Goal: Task Accomplishment & Management: Complete application form

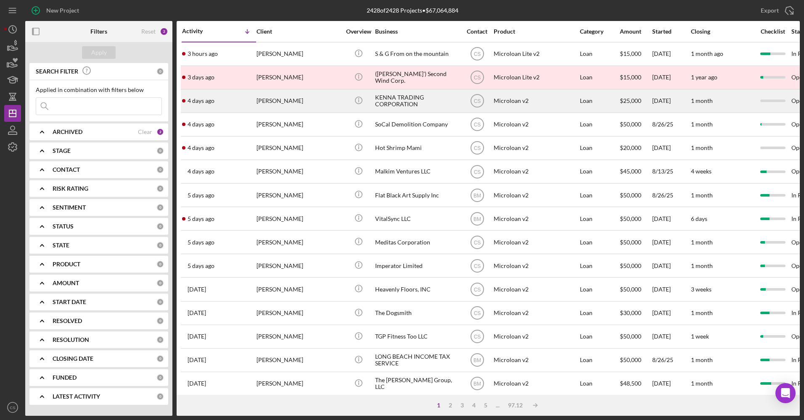
click at [410, 98] on div "KENNA TRADING CORPORATION" at bounding box center [417, 101] width 84 height 22
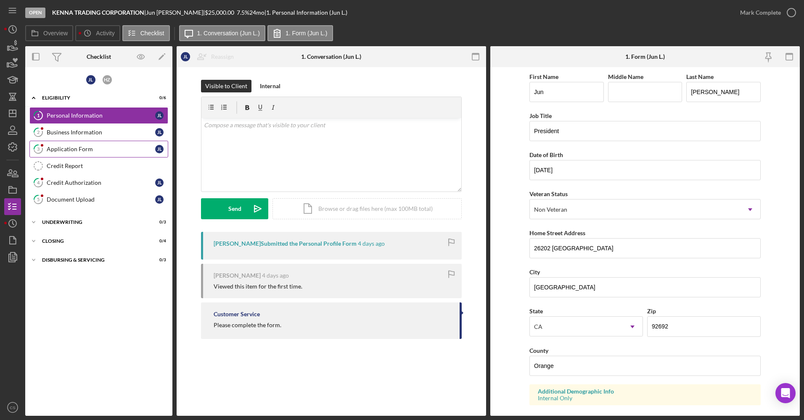
click at [75, 156] on link "3 Application Form [PERSON_NAME]" at bounding box center [98, 149] width 139 height 17
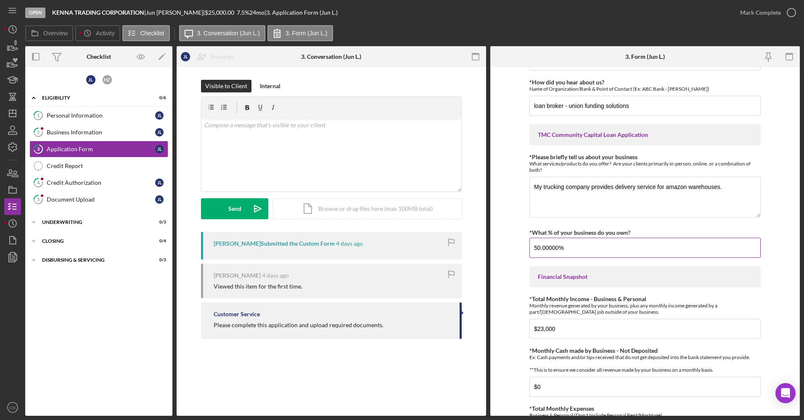
scroll to position [84, 0]
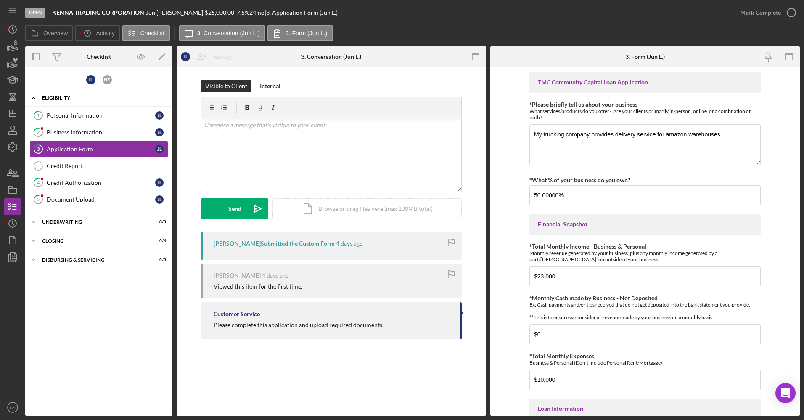
drag, startPoint x: 98, startPoint y: 117, endPoint x: 106, endPoint y: 97, distance: 21.5
click at [98, 117] on div "Personal Information" at bounding box center [101, 115] width 108 height 7
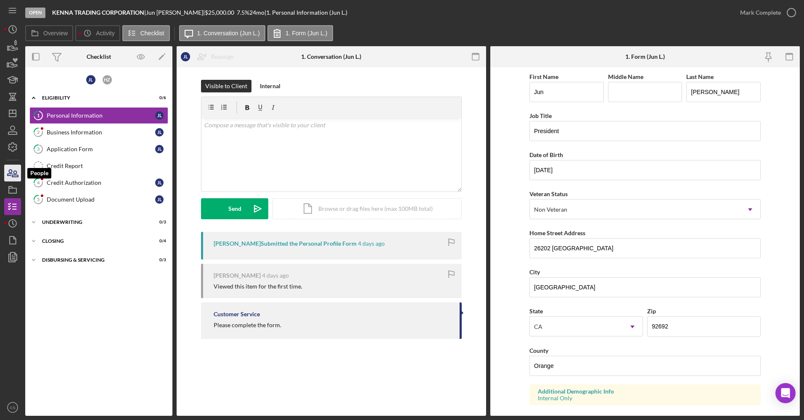
click at [16, 175] on icon "button" at bounding box center [15, 174] width 6 height 6
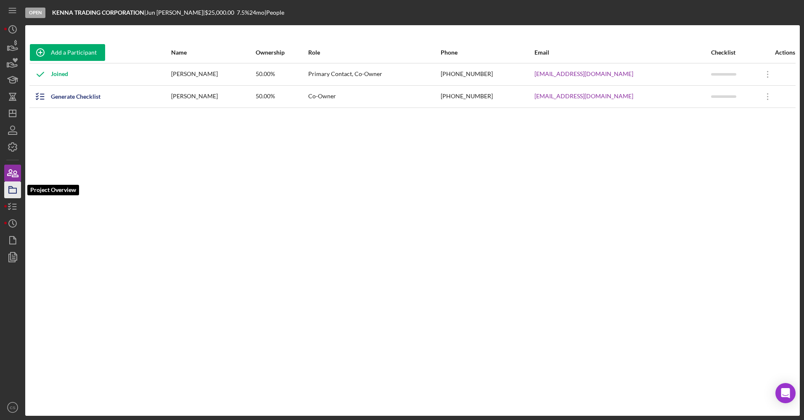
click at [16, 185] on icon "button" at bounding box center [12, 189] width 21 height 21
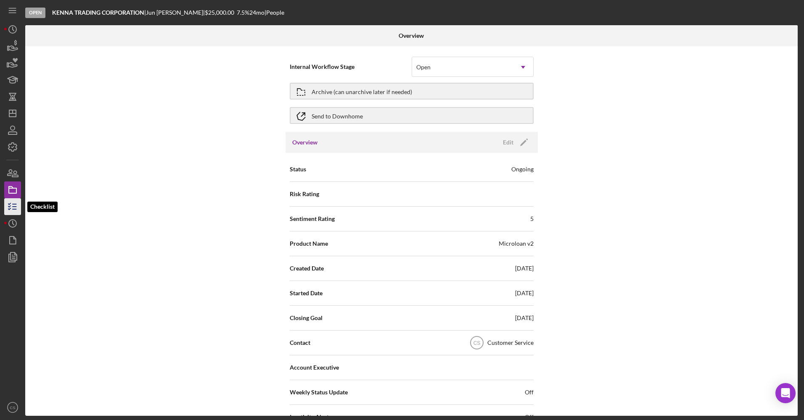
click at [17, 203] on icon "button" at bounding box center [12, 206] width 21 height 21
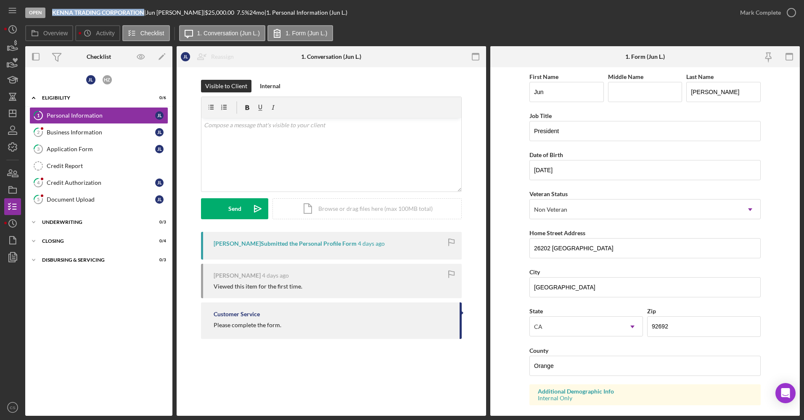
drag, startPoint x: 142, startPoint y: 14, endPoint x: 54, endPoint y: 14, distance: 88.3
click at [54, 14] on b "KENNA TRADING CORPORATION" at bounding box center [98, 12] width 92 height 7
copy b "KENNA TRADING CORPORATION"
click at [768, 17] on div "Mark Complete" at bounding box center [760, 12] width 41 height 17
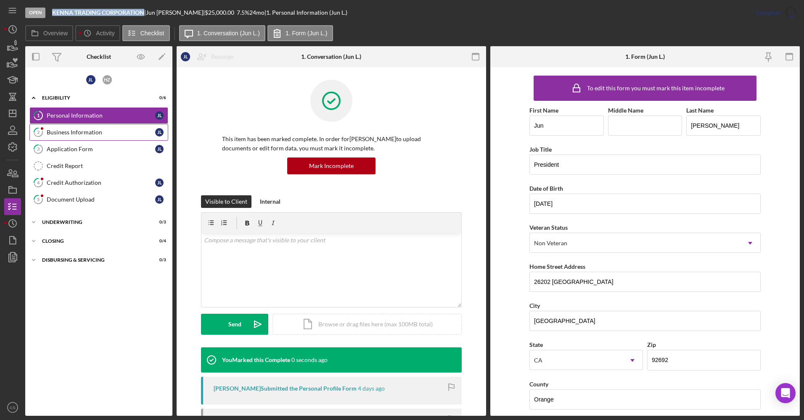
click at [111, 128] on link "2 Business Information [PERSON_NAME]" at bounding box center [98, 132] width 139 height 17
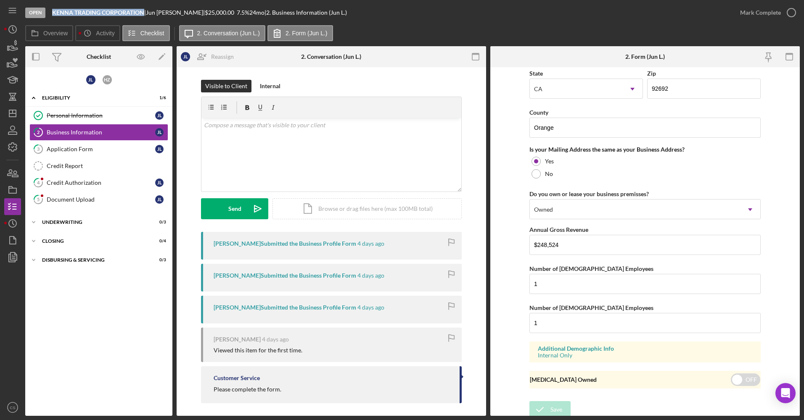
scroll to position [695, 0]
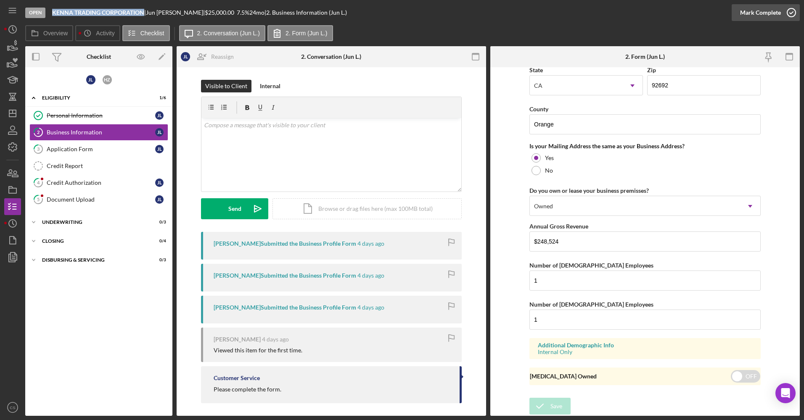
click at [755, 17] on div "Mark Complete" at bounding box center [760, 12] width 41 height 17
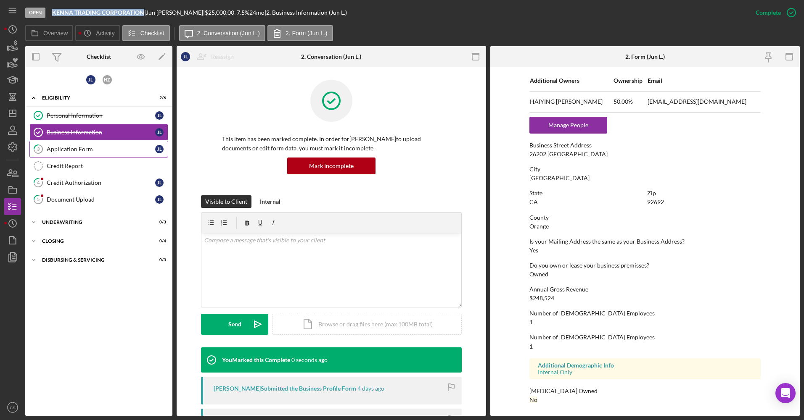
scroll to position [381, 0]
click at [161, 53] on icon "Icon/Edit" at bounding box center [162, 56] width 19 height 19
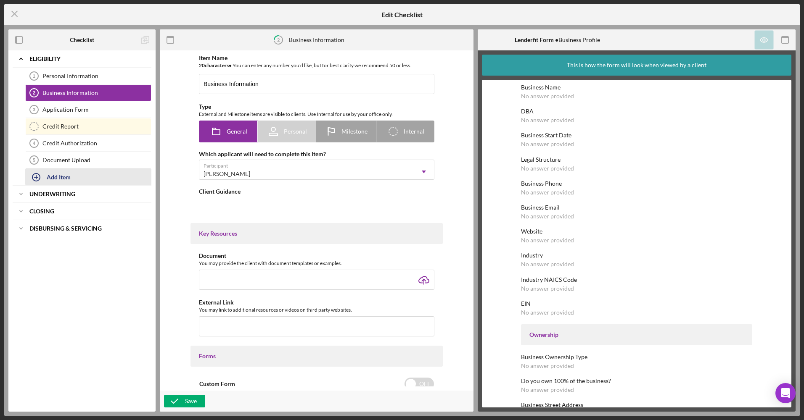
type textarea "<div>Please complete the form.</div>"
click at [66, 175] on div "Add Item" at bounding box center [59, 177] width 24 height 16
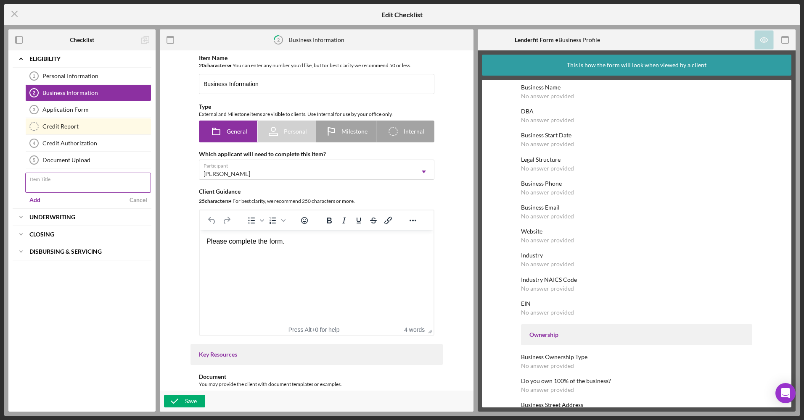
click at [98, 188] on input "Item Title" at bounding box center [88, 183] width 126 height 20
type input "Co-Borrower Credit Authorization"
click at [36, 195] on div "Add" at bounding box center [34, 200] width 11 height 13
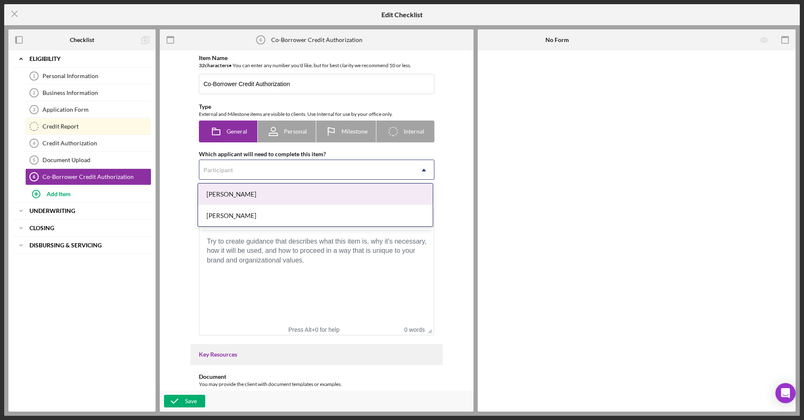
click at [289, 171] on div "Participant" at bounding box center [306, 170] width 214 height 19
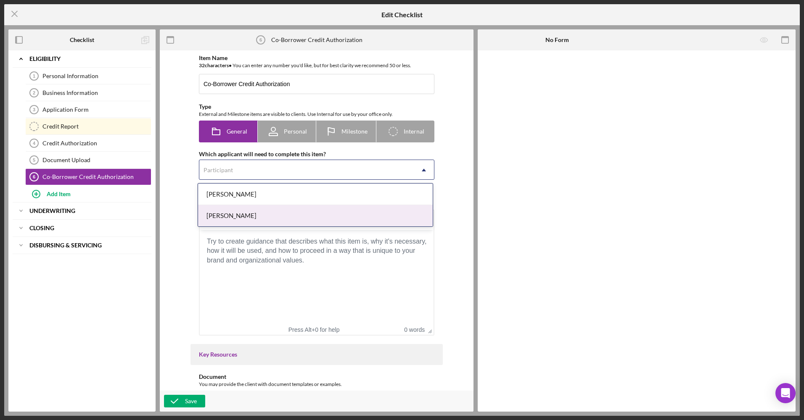
click at [266, 217] on div "[PERSON_NAME]" at bounding box center [315, 215] width 235 height 21
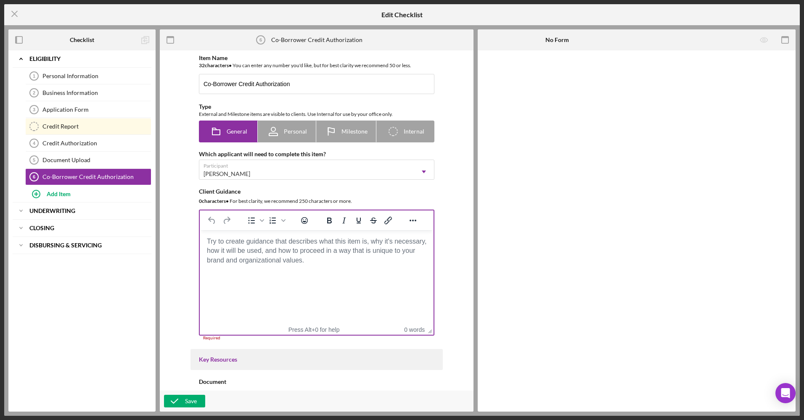
click at [269, 245] on body "Rich Text Area. Press ALT-0 for help." at bounding box center [316, 241] width 220 height 9
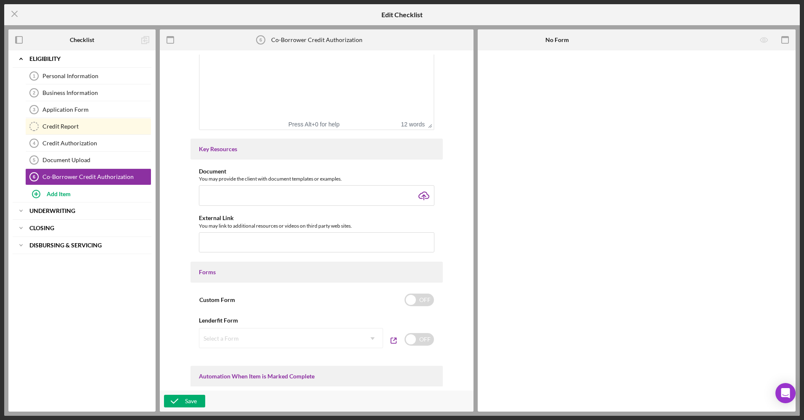
scroll to position [252, 0]
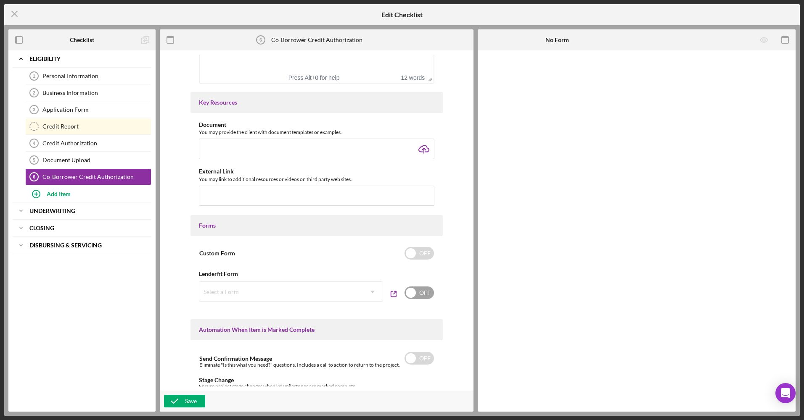
click at [417, 291] on input "checkbox" at bounding box center [418, 293] width 29 height 13
checkbox input "true"
click at [353, 295] on div "Select a Form" at bounding box center [280, 291] width 163 height 19
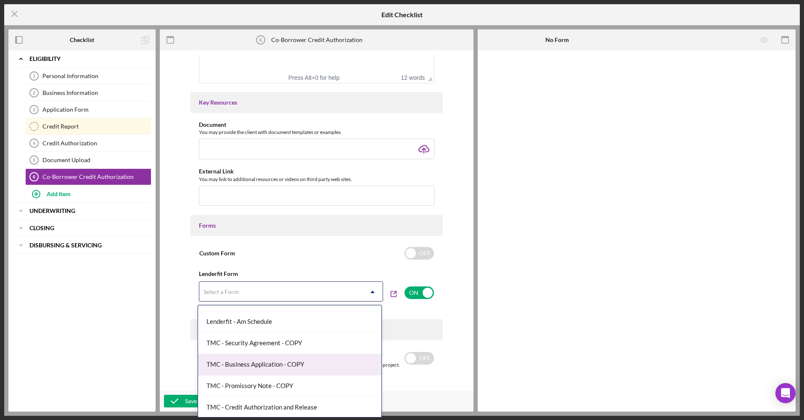
scroll to position [295, 0]
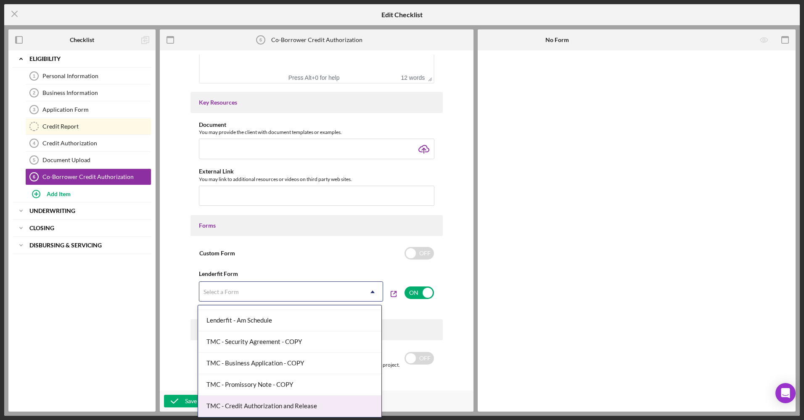
click at [285, 408] on div "TMC - Credit Authorization and Release" at bounding box center [289, 406] width 183 height 21
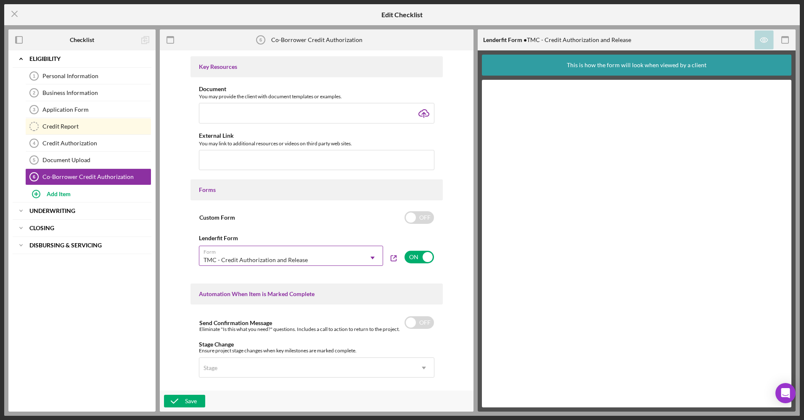
scroll to position [459, 0]
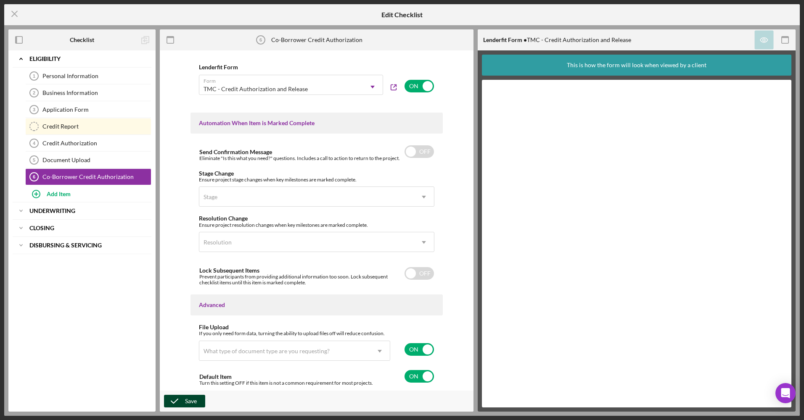
click at [198, 397] on button "Save" at bounding box center [184, 401] width 41 height 13
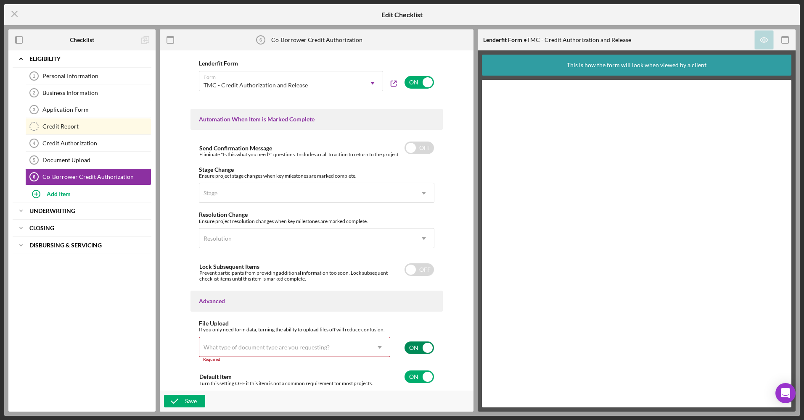
click at [419, 344] on input "checkbox" at bounding box center [418, 348] width 29 height 13
checkbox input "false"
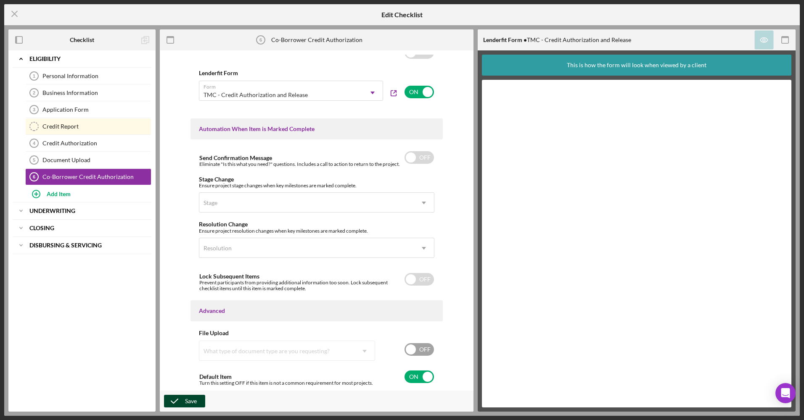
click at [198, 396] on button "Save" at bounding box center [184, 401] width 41 height 13
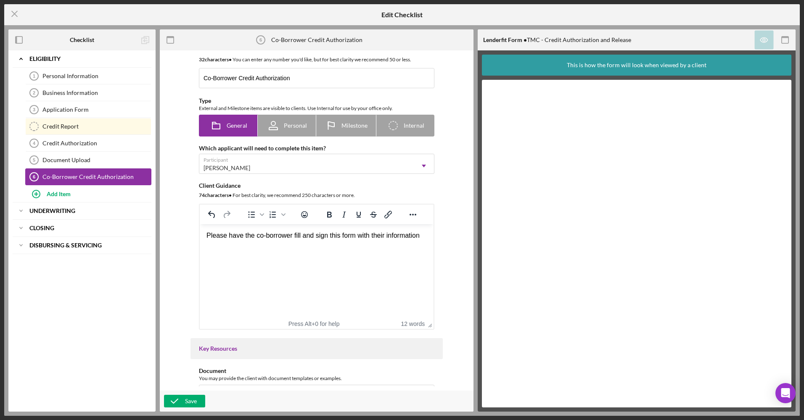
scroll to position [0, 0]
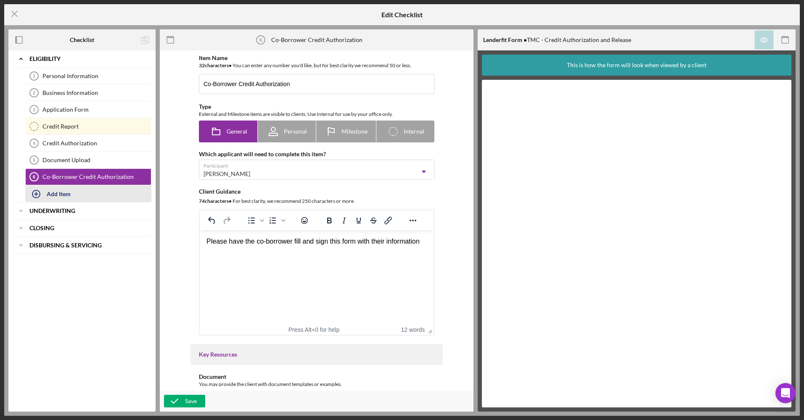
click at [49, 196] on div "Add Item" at bounding box center [59, 194] width 24 height 16
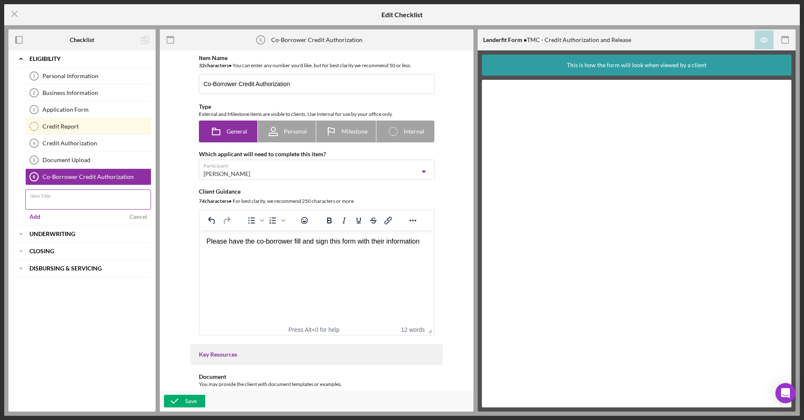
click at [76, 205] on input "Item Title" at bounding box center [88, 200] width 126 height 20
type input "Co-Borrower Application"
click at [38, 217] on div "Add" at bounding box center [34, 217] width 11 height 13
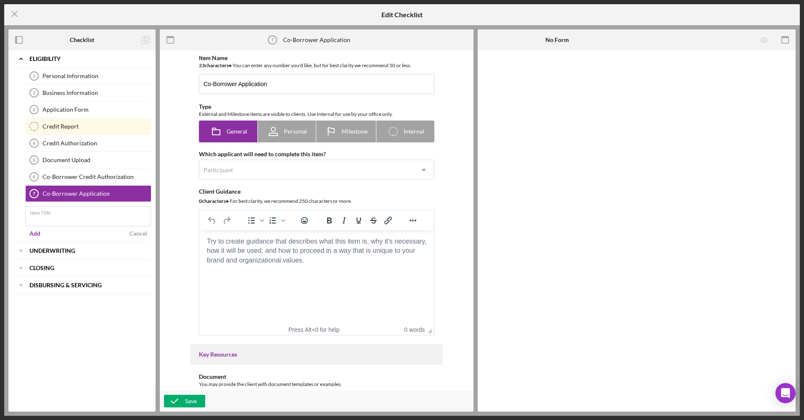
click at [261, 179] on div "Participant" at bounding box center [306, 170] width 214 height 19
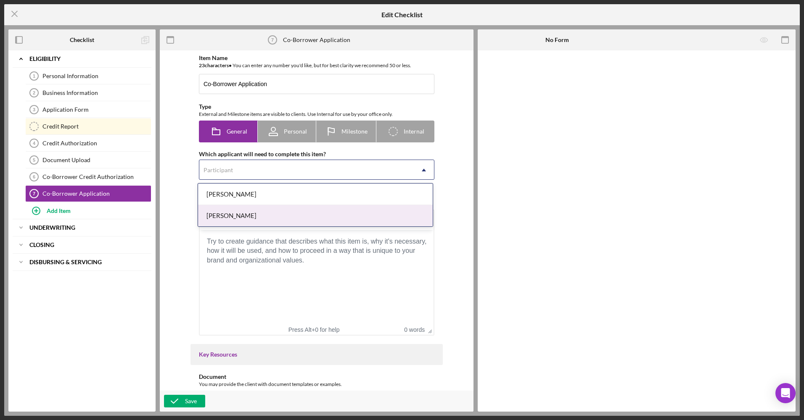
click at [256, 221] on div "[PERSON_NAME]" at bounding box center [315, 215] width 235 height 21
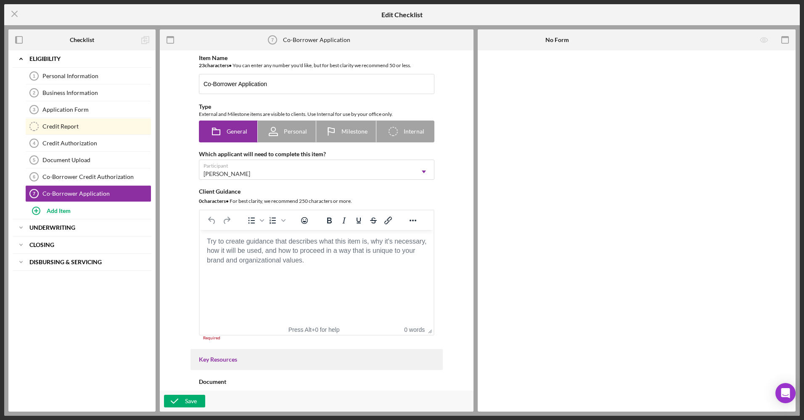
click at [264, 246] on body "Rich Text Area. Press ALT-0 for help." at bounding box center [316, 241] width 220 height 9
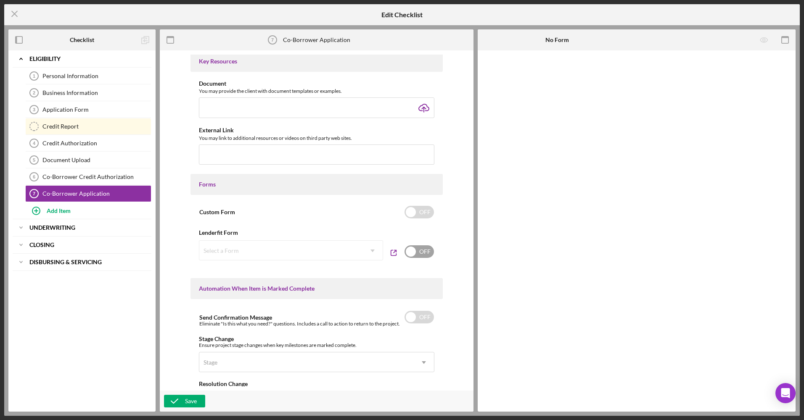
scroll to position [294, 0]
click at [420, 216] on input "checkbox" at bounding box center [418, 211] width 29 height 13
checkbox input "true"
click at [530, 72] on div "Add Form Element" at bounding box center [535, 73] width 49 height 17
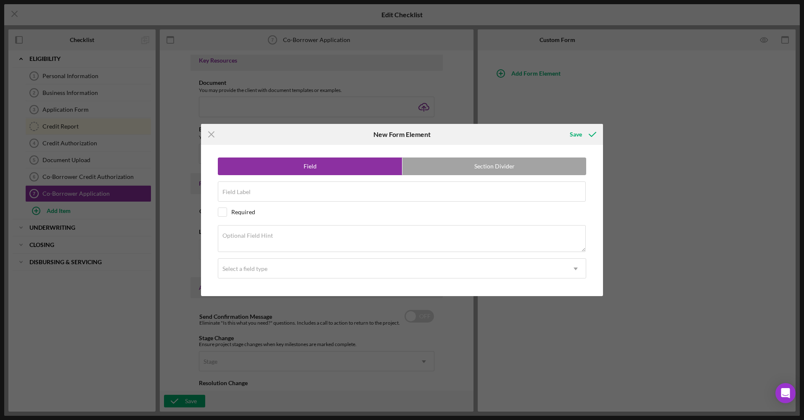
click at [520, 164] on label "Section Divider" at bounding box center [494, 166] width 184 height 17
radio input "false"
radio input "true"
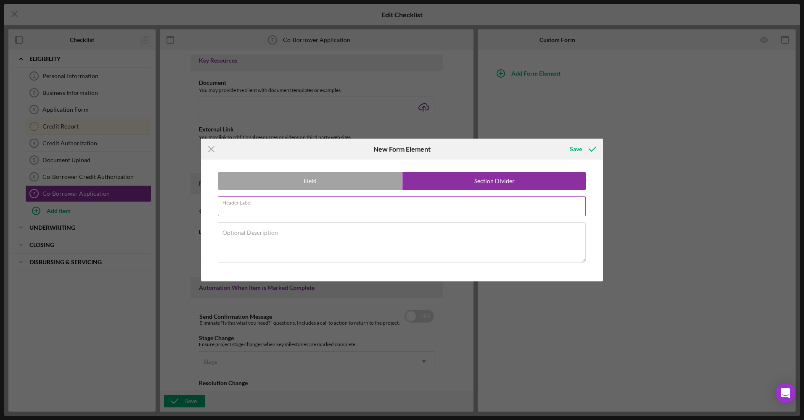
click at [460, 199] on div "Header Label Required" at bounding box center [402, 206] width 368 height 21
type input "Personal Information"
click at [592, 150] on icon "submit" at bounding box center [592, 149] width 21 height 21
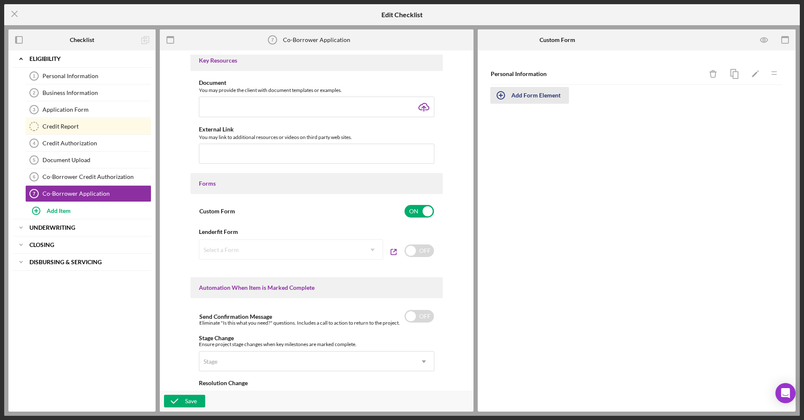
click at [538, 100] on div "Add Form Element" at bounding box center [535, 95] width 49 height 17
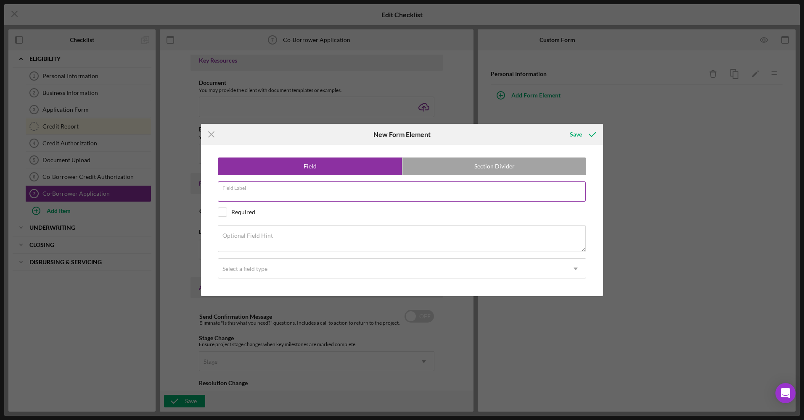
click at [418, 200] on input "Field Label" at bounding box center [402, 192] width 368 height 20
type input "Name"
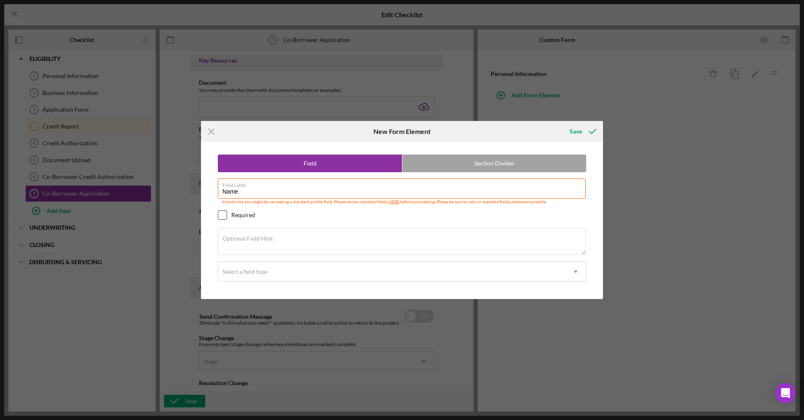
click at [225, 216] on input "checkbox" at bounding box center [222, 215] width 8 height 8
checkbox input "true"
click at [265, 272] on div "Select a field type" at bounding box center [244, 272] width 45 height 7
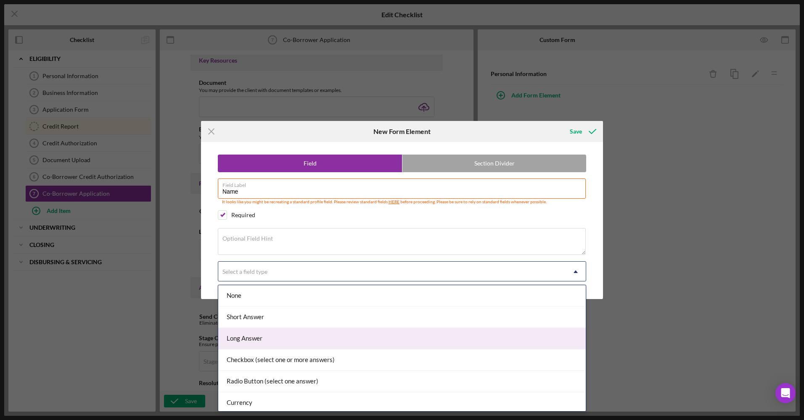
click at [265, 328] on div "Long Answer" at bounding box center [401, 338] width 367 height 21
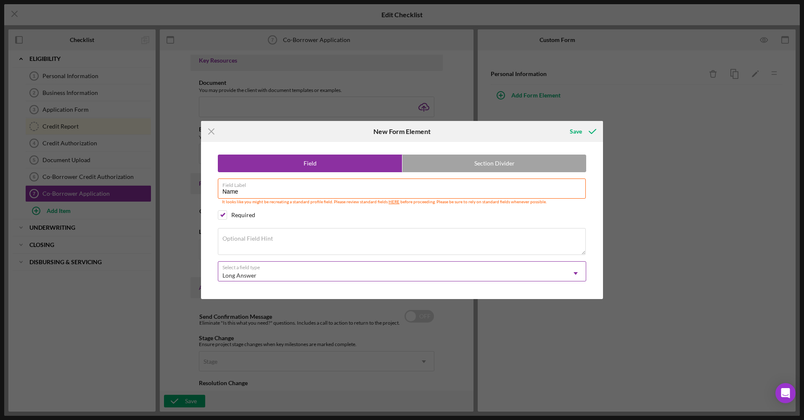
click at [263, 270] on div "Long Answer" at bounding box center [391, 275] width 347 height 19
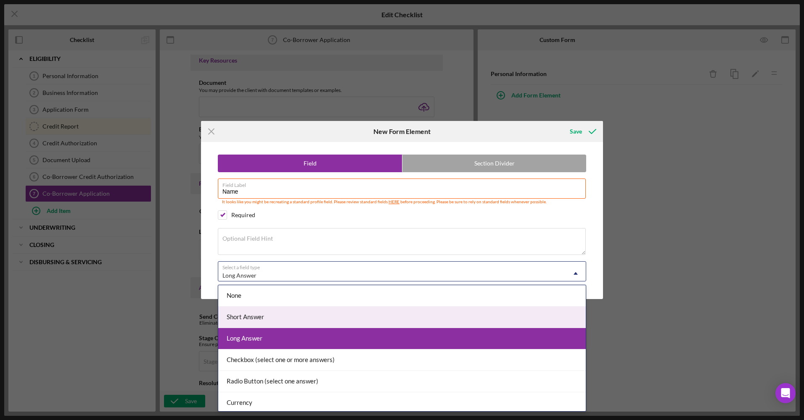
click at [252, 311] on div "Short Answer" at bounding box center [401, 317] width 367 height 21
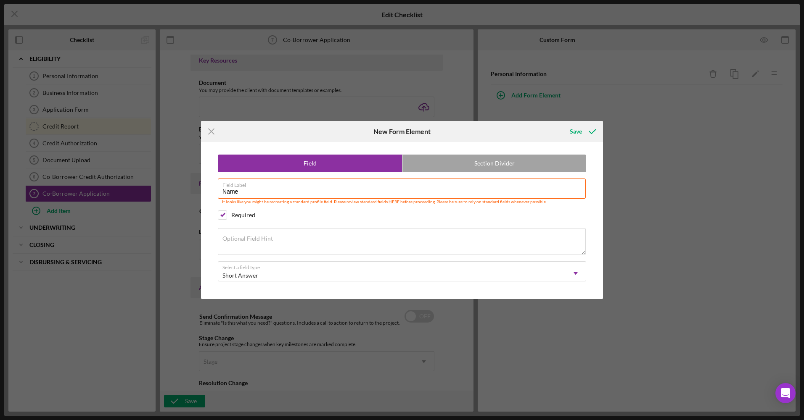
click at [543, 333] on div "Icon/Menu Close New Form Element Save Field Section Divider Field Label Name It…" at bounding box center [402, 210] width 804 height 420
click at [579, 132] on div "Save" at bounding box center [576, 131] width 12 height 17
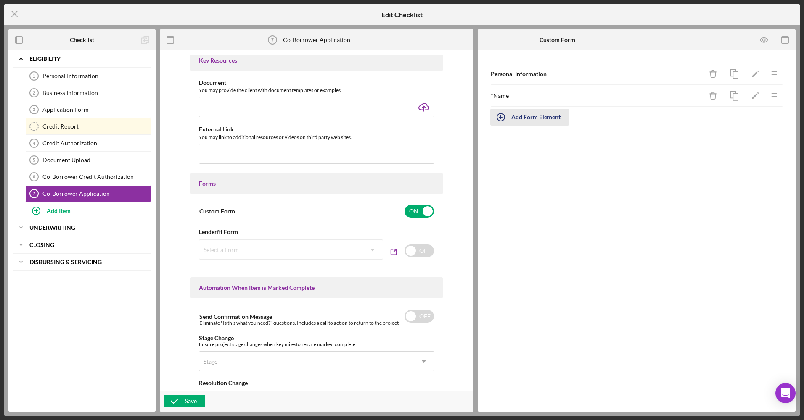
click at [525, 111] on div "Add Form Element" at bounding box center [535, 117] width 49 height 17
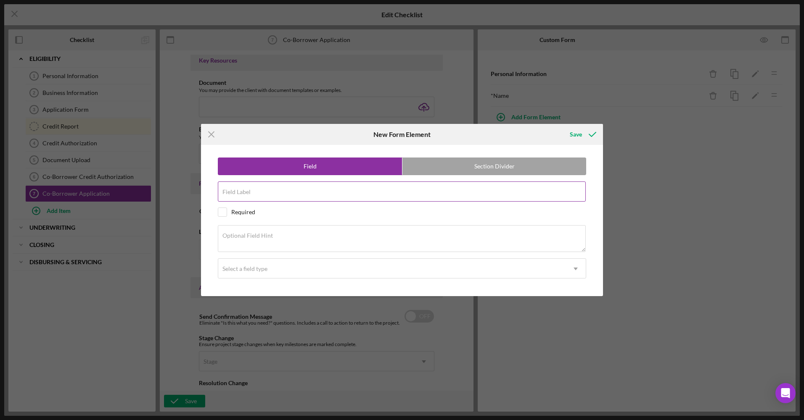
click at [385, 198] on input "Field Label" at bounding box center [402, 192] width 368 height 20
type input "Email"
click at [238, 215] on div "Required" at bounding box center [243, 212] width 24 height 7
checkbox input "true"
click at [253, 280] on div "Field Section Divider Field Label Email Required Optional Field Hint Select a f…" at bounding box center [401, 220] width 393 height 151
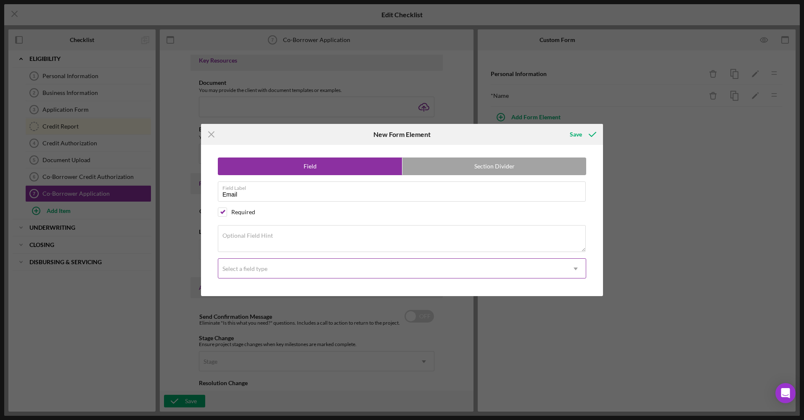
click at [257, 265] on div "Select a field type" at bounding box center [391, 268] width 347 height 19
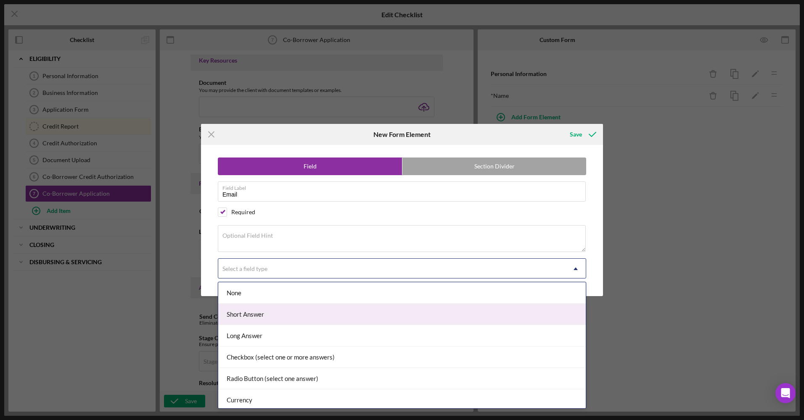
click at [265, 311] on div "Short Answer" at bounding box center [401, 314] width 367 height 21
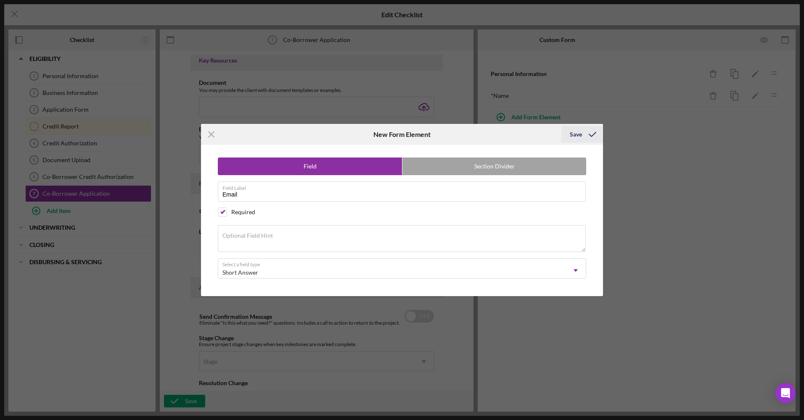
click at [580, 135] on div "Save" at bounding box center [576, 134] width 12 height 17
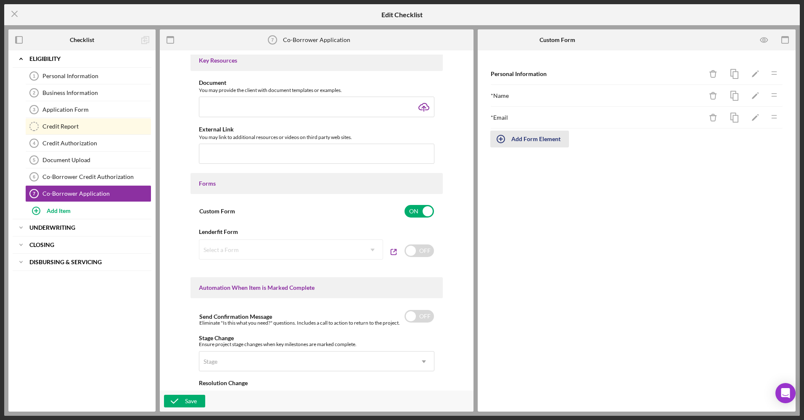
click at [529, 142] on div "Add Form Element" at bounding box center [535, 139] width 49 height 17
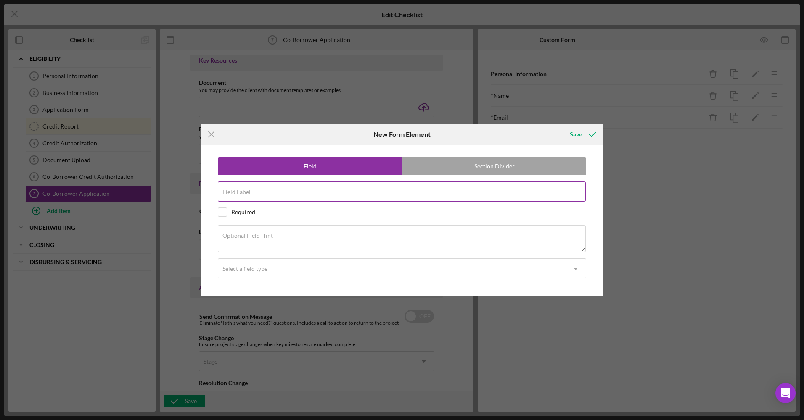
click at [384, 197] on input "Field Label" at bounding box center [402, 192] width 368 height 20
type input "Phone Number"
click at [250, 216] on div "Required" at bounding box center [402, 212] width 368 height 9
checkbox input "true"
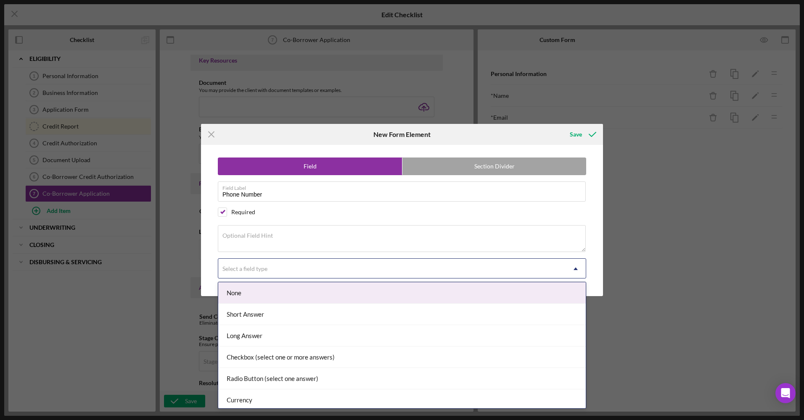
click at [256, 274] on div "Select a field type" at bounding box center [391, 268] width 347 height 19
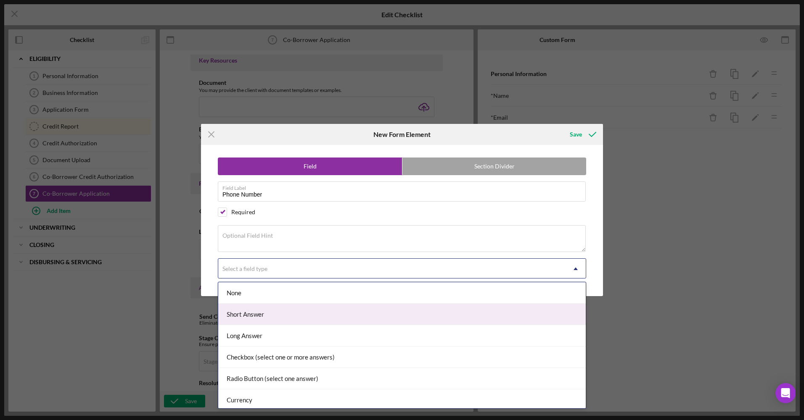
click at [276, 309] on div "Short Answer" at bounding box center [401, 314] width 367 height 21
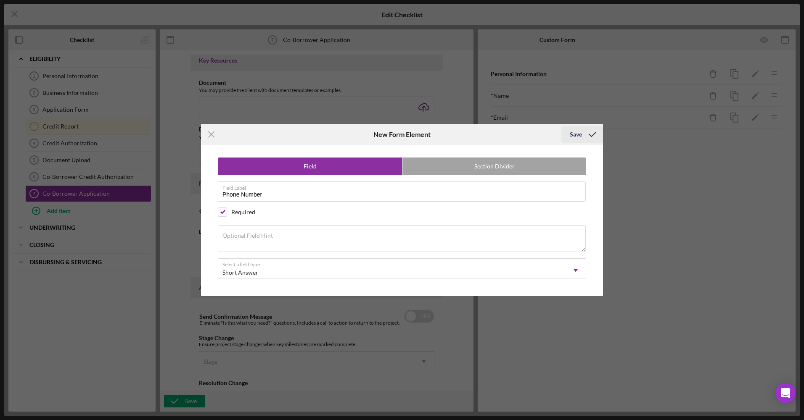
click at [578, 139] on div "Save" at bounding box center [576, 134] width 12 height 17
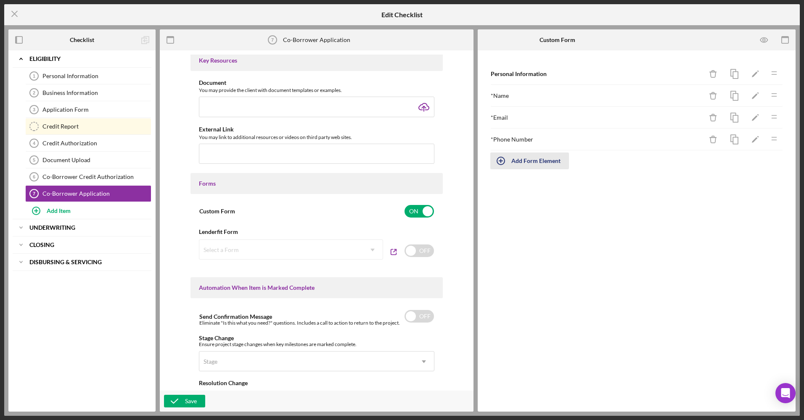
click at [508, 163] on icon "button" at bounding box center [500, 160] width 21 height 21
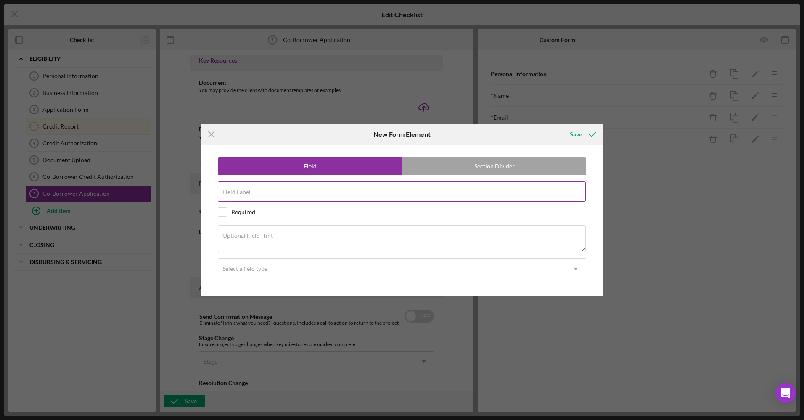
click at [297, 193] on input "Field Label" at bounding box center [402, 192] width 368 height 20
type input "Home Address"
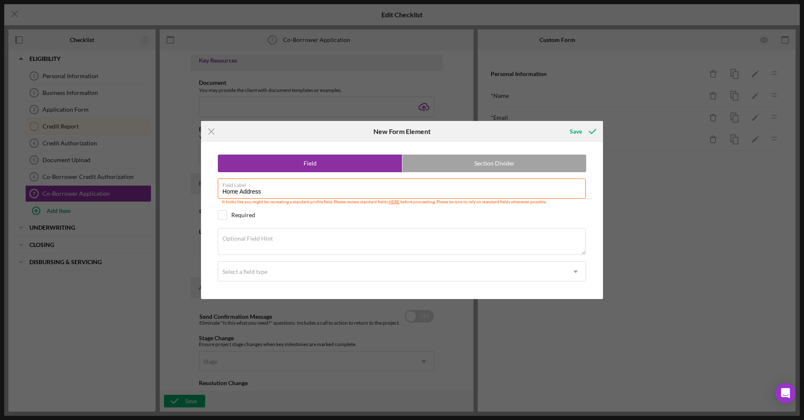
click at [257, 285] on div "Field Section Divider Field Label Home Address It looks like you might be recre…" at bounding box center [401, 220] width 393 height 157
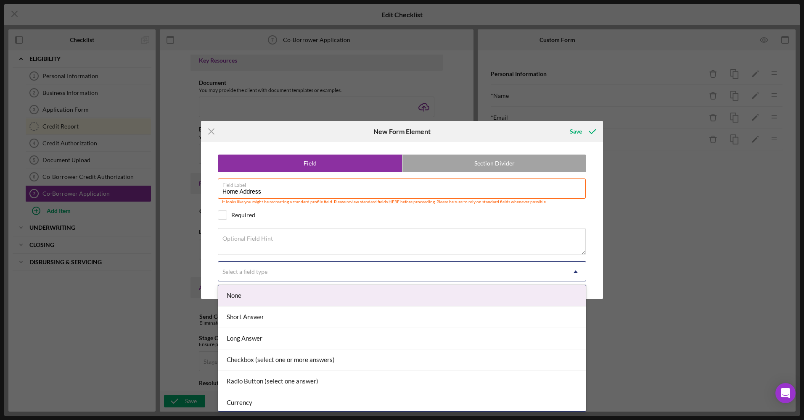
click at [256, 268] on div "Select a field type" at bounding box center [391, 271] width 347 height 19
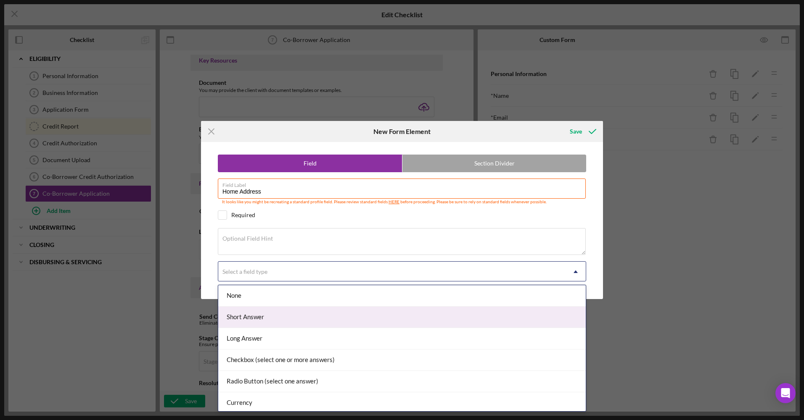
click at [266, 318] on div "Short Answer" at bounding box center [401, 317] width 367 height 21
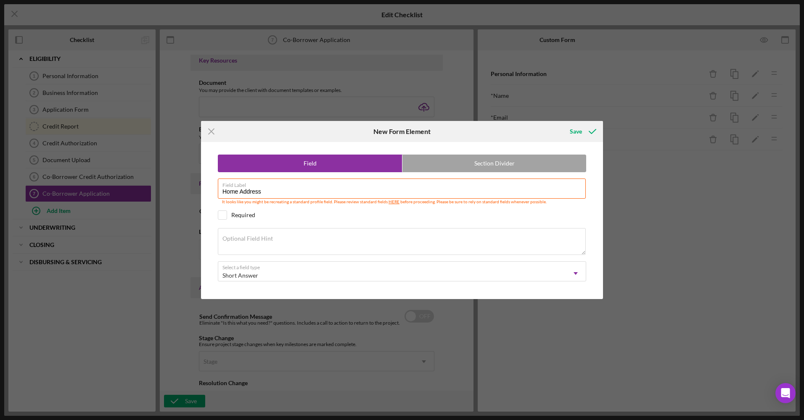
click at [234, 214] on div "Required" at bounding box center [243, 215] width 24 height 7
checkbox input "true"
click at [575, 137] on div "Save" at bounding box center [576, 131] width 12 height 17
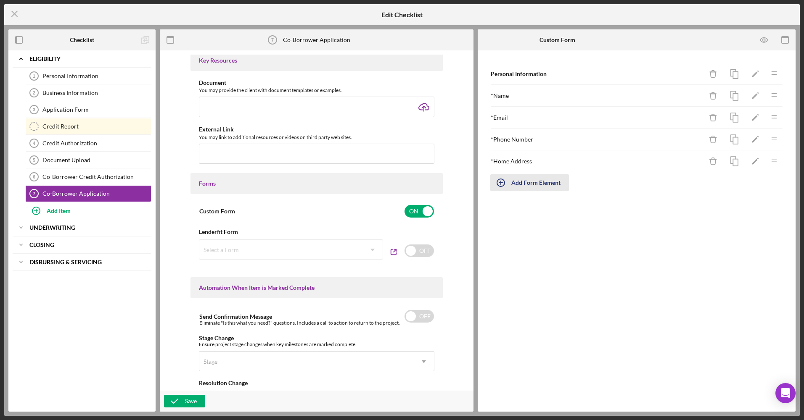
click at [535, 174] on div "Add Form Element" at bounding box center [535, 182] width 49 height 17
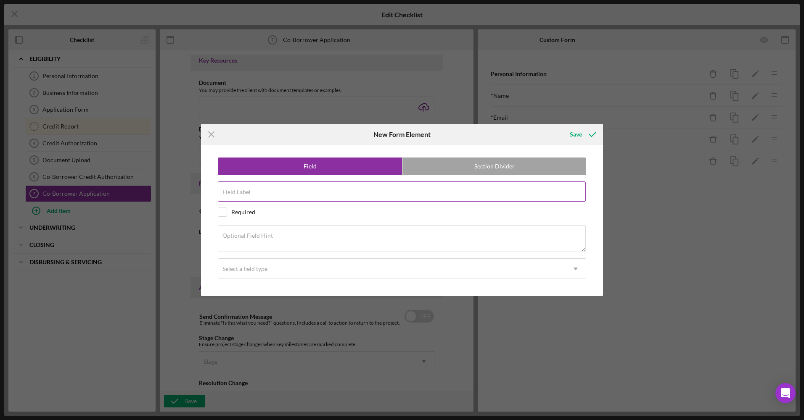
click at [459, 191] on div "Field Label" at bounding box center [402, 192] width 368 height 21
type input "Annual Household Income"
click at [282, 265] on div "Select a field type" at bounding box center [391, 268] width 347 height 19
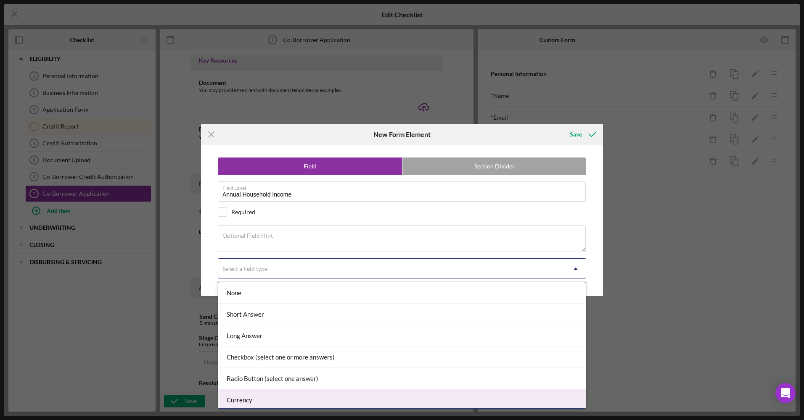
click at [268, 401] on div "Currency" at bounding box center [401, 400] width 367 height 21
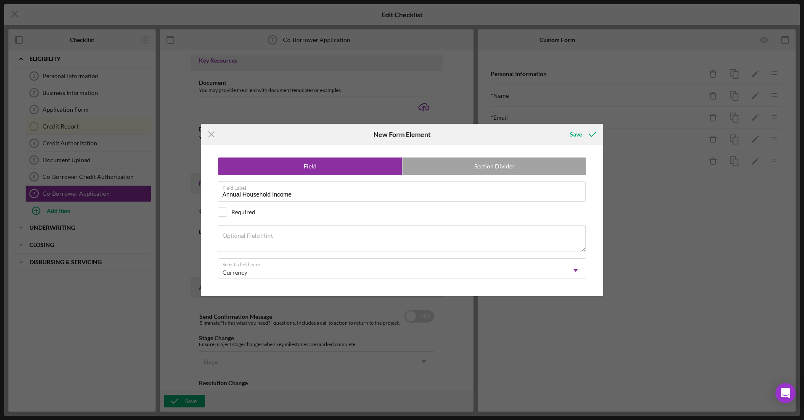
click at [235, 214] on div "Required" at bounding box center [243, 212] width 24 height 7
checkbox input "true"
click at [568, 135] on button "Save" at bounding box center [582, 134] width 42 height 17
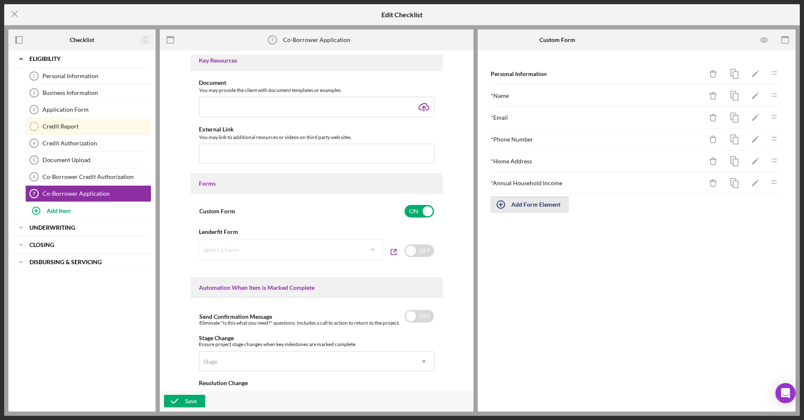
click at [530, 206] on div "Add Form Element" at bounding box center [535, 204] width 49 height 17
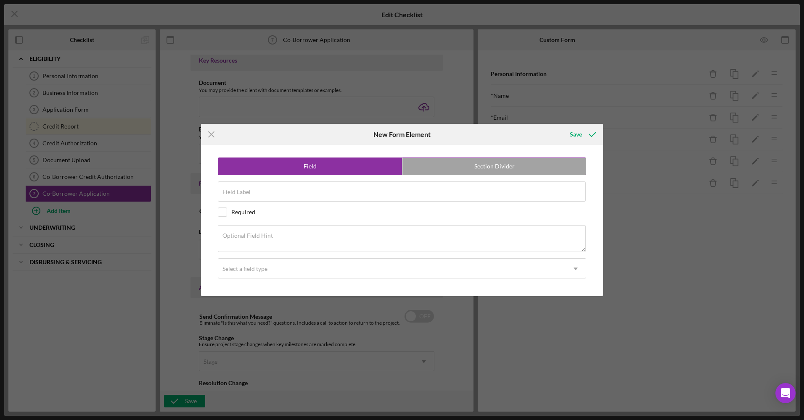
click at [532, 171] on label "Section Divider" at bounding box center [494, 166] width 184 height 17
radio input "false"
radio input "true"
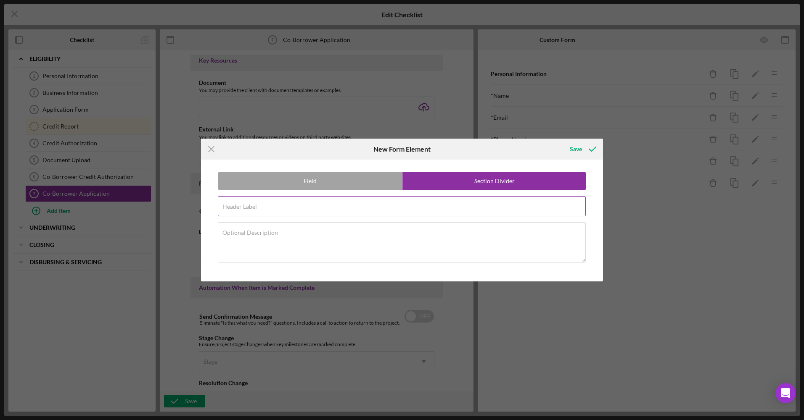
click at [314, 208] on input "Header Label" at bounding box center [402, 206] width 368 height 20
type input "Demographic Information"
click at [578, 154] on div "Save" at bounding box center [576, 149] width 12 height 17
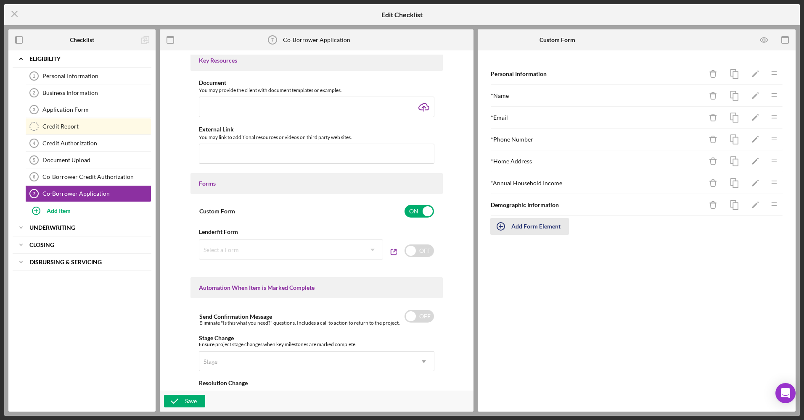
click at [528, 230] on div "Add Form Element" at bounding box center [535, 226] width 49 height 17
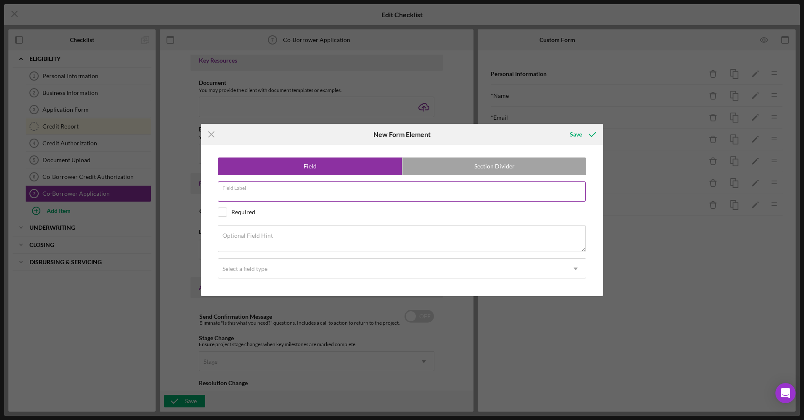
click at [303, 201] on input "Field Label" at bounding box center [402, 192] width 368 height 20
type input "Gender"
click at [248, 269] on div "Select a field type" at bounding box center [244, 269] width 45 height 7
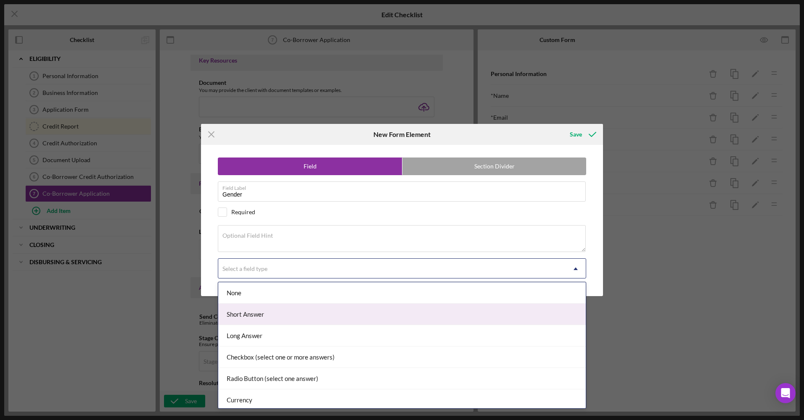
click at [257, 315] on div "Short Answer" at bounding box center [401, 314] width 367 height 21
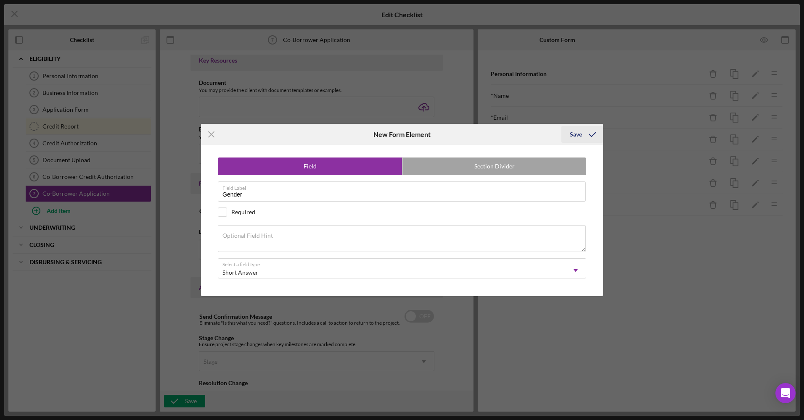
click at [599, 135] on icon "submit" at bounding box center [592, 134] width 21 height 21
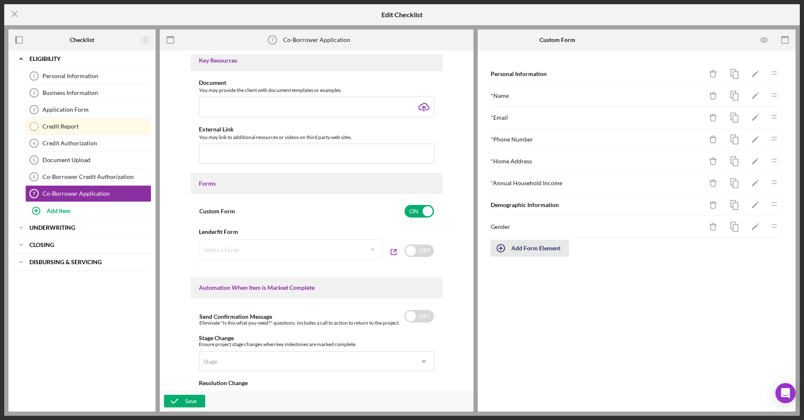
click at [535, 250] on div "Add Form Element" at bounding box center [535, 248] width 49 height 17
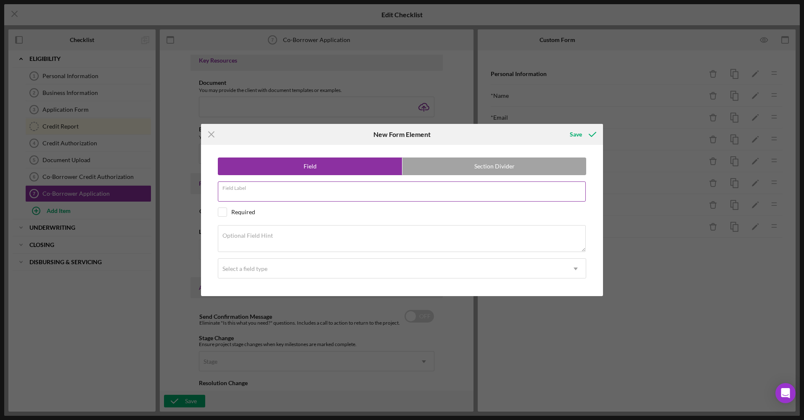
click at [399, 195] on input "Field Label" at bounding box center [402, 192] width 368 height 20
type input "Ethnicity"
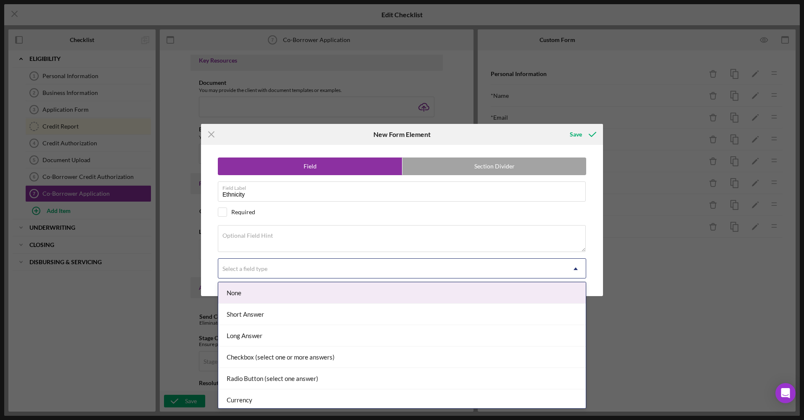
click at [265, 272] on div "Select a field type" at bounding box center [244, 269] width 45 height 7
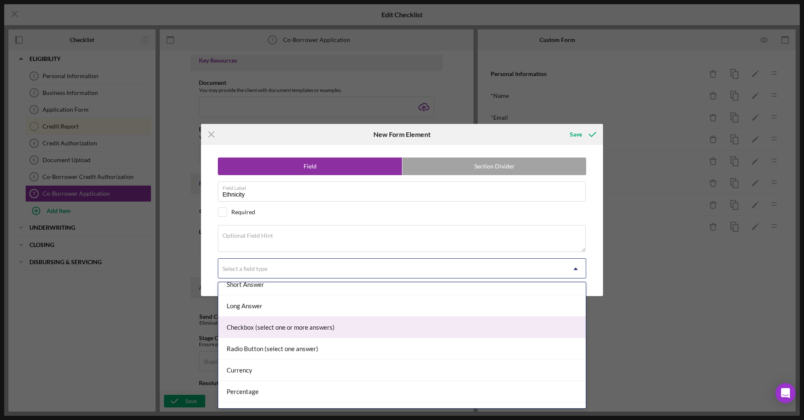
scroll to position [42, 0]
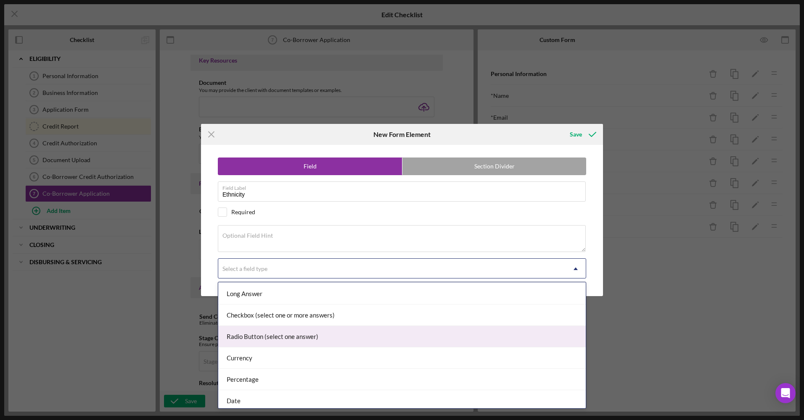
click at [289, 344] on div "Radio Button (select one answer)" at bounding box center [401, 336] width 367 height 21
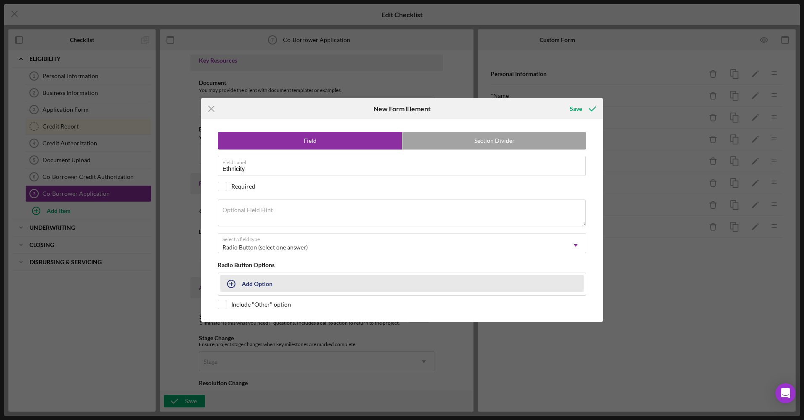
click at [260, 279] on div "Add Option" at bounding box center [257, 284] width 31 height 16
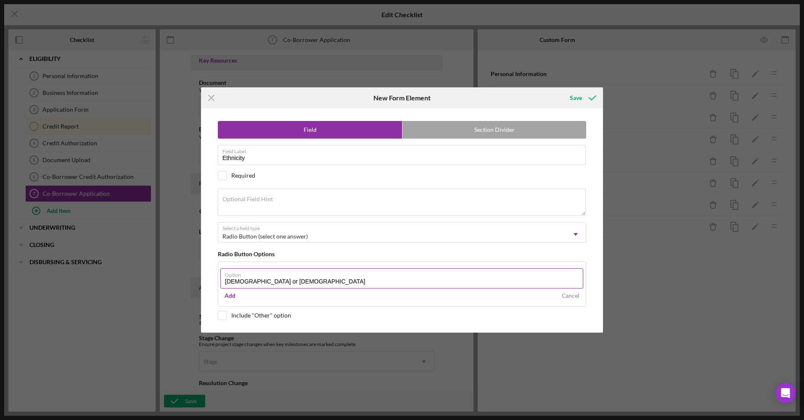
click at [299, 284] on input "[DEMOGRAPHIC_DATA] or [DEMOGRAPHIC_DATA]" at bounding box center [401, 279] width 363 height 20
type input "[DEMOGRAPHIC_DATA] or [DEMOGRAPHIC_DATA]"
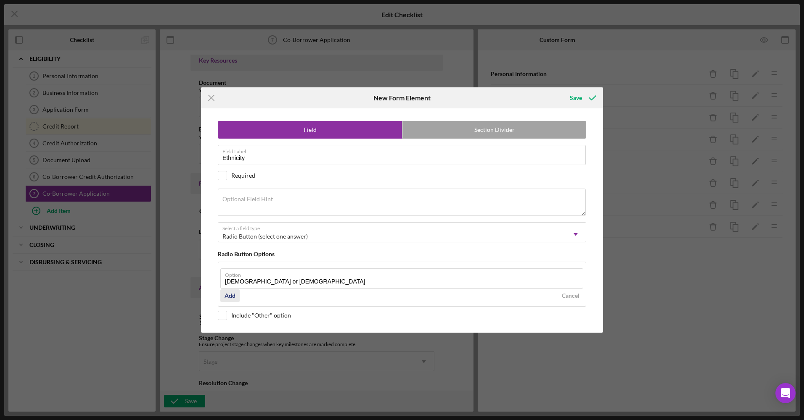
click at [231, 294] on div "Add" at bounding box center [229, 296] width 11 height 13
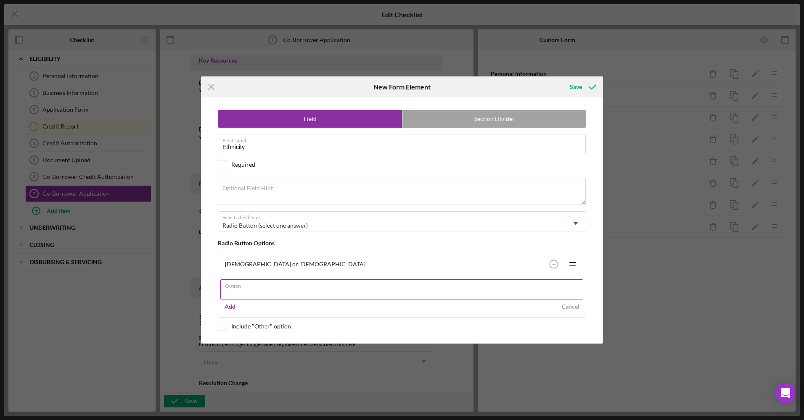
click at [237, 290] on input "Option" at bounding box center [401, 290] width 363 height 20
paste input "[DEMOGRAPHIC_DATA] or [DEMOGRAPHIC_DATA]"
type input "Not [DEMOGRAPHIC_DATA] or [DEMOGRAPHIC_DATA]"
click at [238, 306] on button "Add" at bounding box center [229, 307] width 19 height 13
click at [226, 336] on div "Field Section Divider Field Label Ethnicity Required Optional Field Hint Select…" at bounding box center [401, 221] width 393 height 246
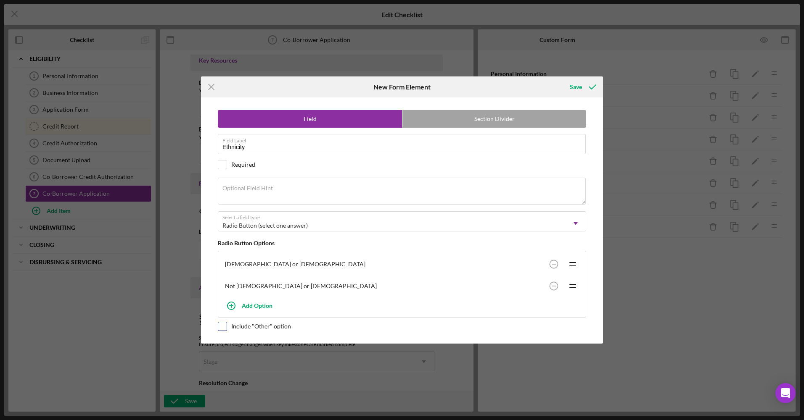
click at [226, 325] on input "checkbox" at bounding box center [222, 326] width 8 height 8
checkbox input "true"
click at [572, 88] on div "Save" at bounding box center [576, 87] width 12 height 17
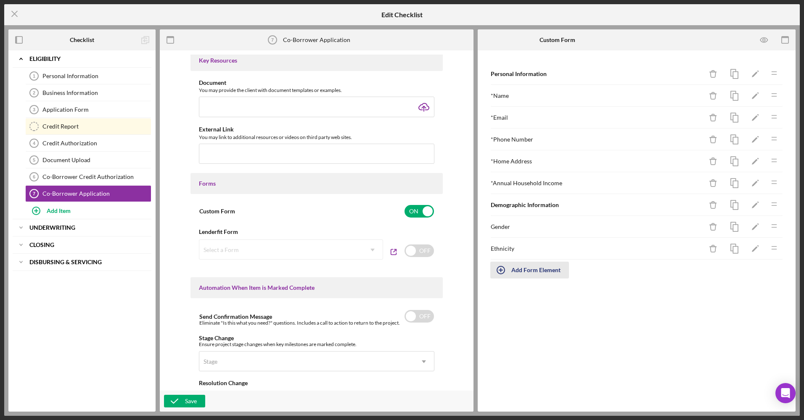
click at [548, 266] on div "Add Form Element" at bounding box center [535, 270] width 49 height 17
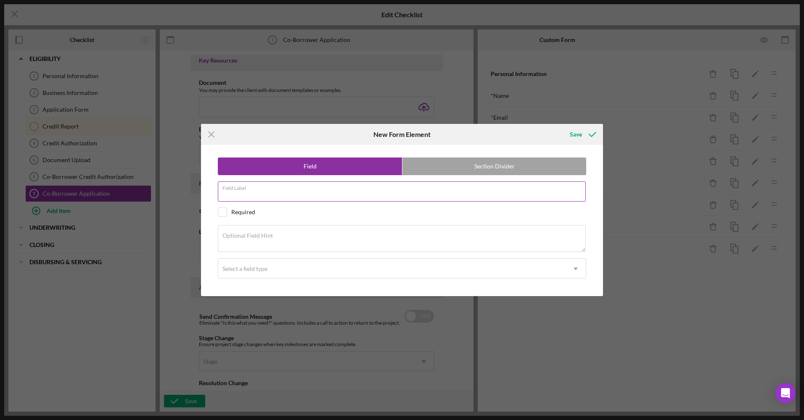
click at [335, 194] on input "Field Label" at bounding box center [402, 192] width 368 height 20
type input "Race"
click at [241, 272] on div "Select a field type" at bounding box center [244, 269] width 45 height 7
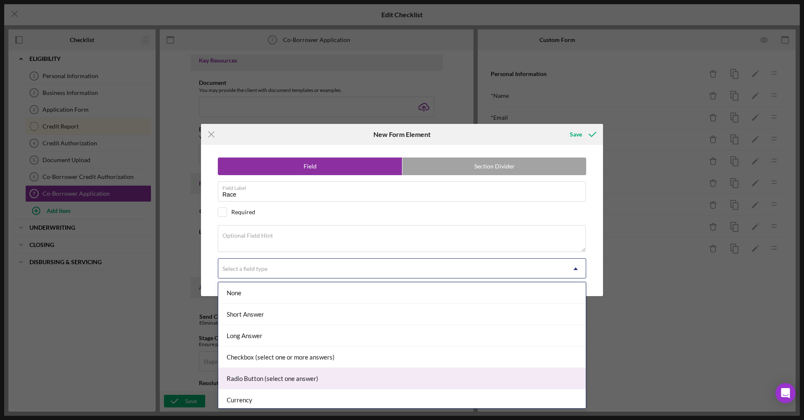
click at [278, 374] on div "Radio Button (select one answer)" at bounding box center [401, 378] width 367 height 21
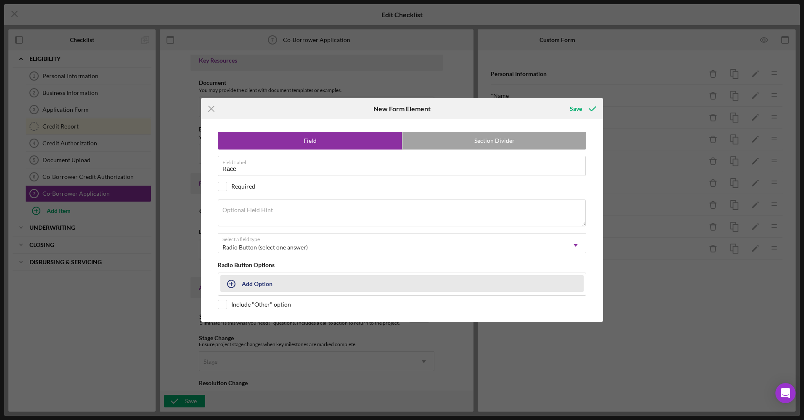
click at [245, 284] on button "Add Option" at bounding box center [401, 283] width 363 height 17
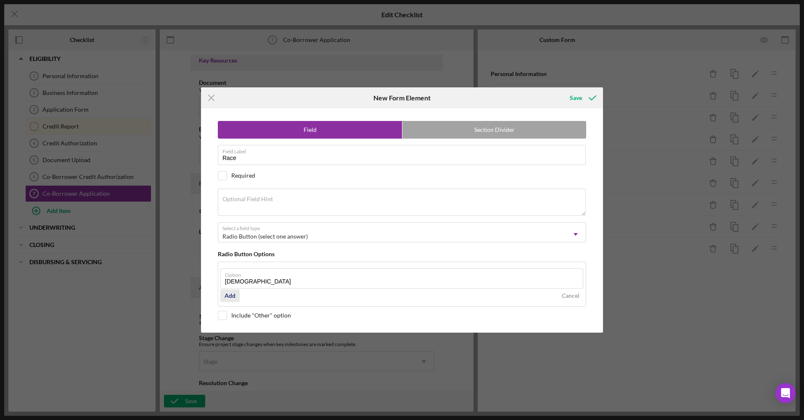
type input "[DEMOGRAPHIC_DATA]"
click at [233, 296] on div "Add" at bounding box center [229, 296] width 11 height 13
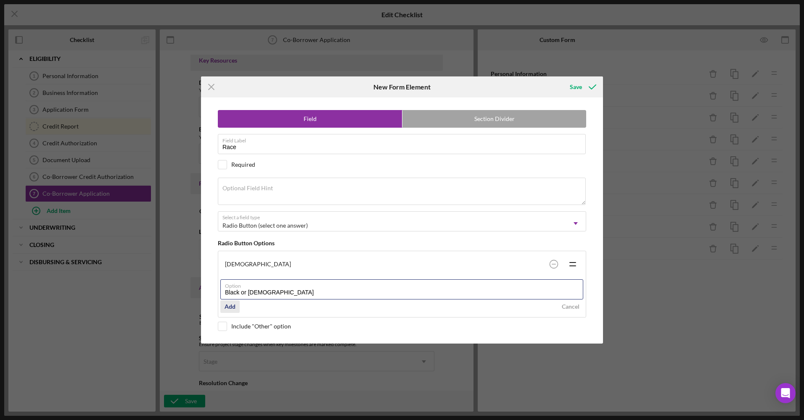
type input "Black or [DEMOGRAPHIC_DATA]"
click at [232, 303] on div "Add" at bounding box center [229, 307] width 11 height 13
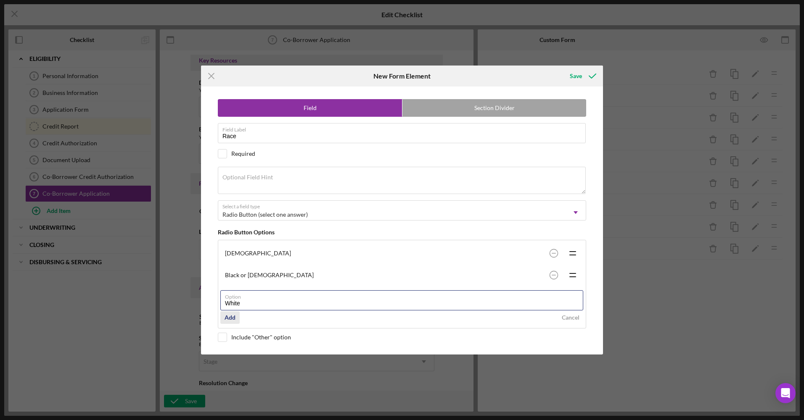
type input "White"
click at [236, 313] on button "Add" at bounding box center [229, 317] width 19 height 13
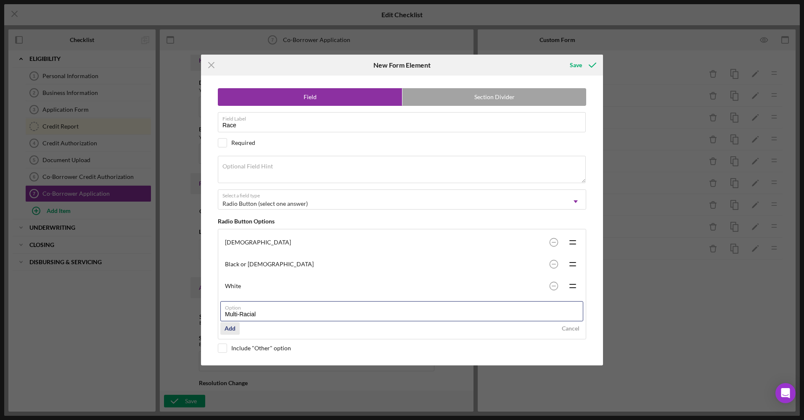
type input "Multi-Racial"
click at [236, 327] on button "Add" at bounding box center [229, 328] width 19 height 13
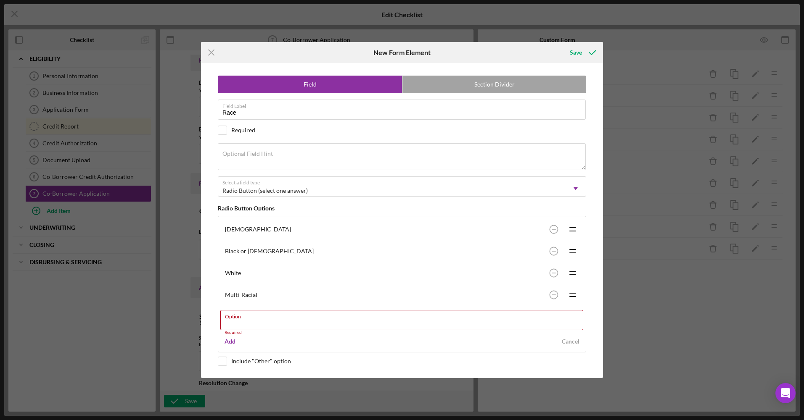
paste input "[DEMOGRAPHIC_DATA] or other Pacific Islander"
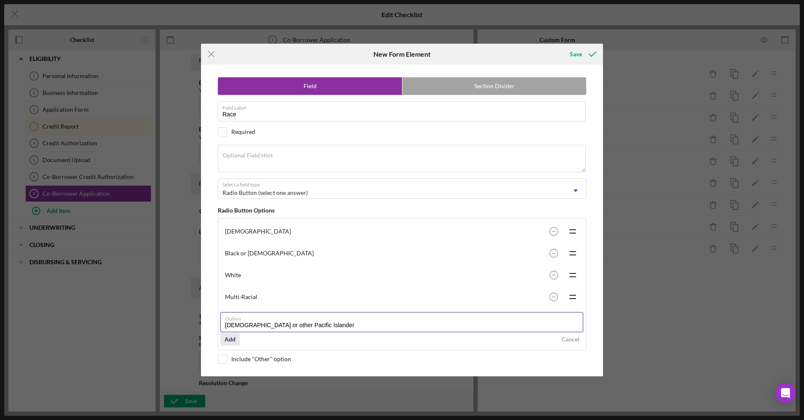
type input "[DEMOGRAPHIC_DATA] or other Pacific Islander"
click at [229, 337] on div "Add" at bounding box center [229, 339] width 11 height 13
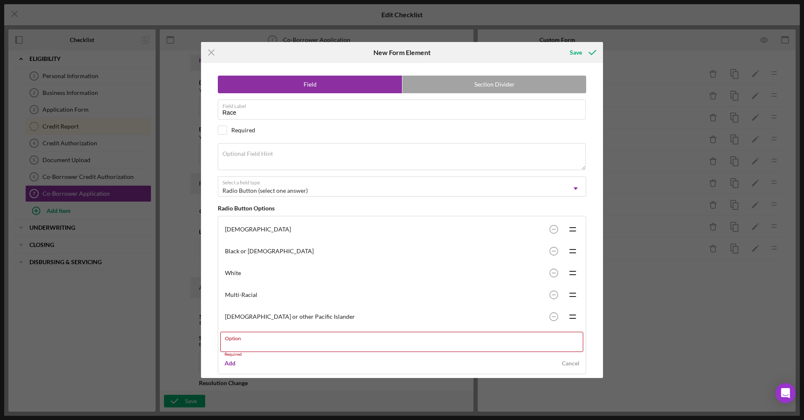
paste input "[DEMOGRAPHIC_DATA] or [US_STATE][DEMOGRAPHIC_DATA]"
type input "[DEMOGRAPHIC_DATA] or [US_STATE][DEMOGRAPHIC_DATA]"
click at [228, 363] on div "Add" at bounding box center [229, 359] width 11 height 13
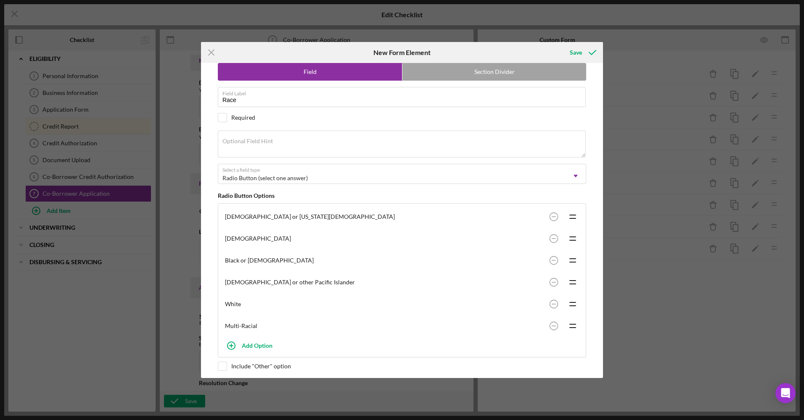
scroll to position [18, 0]
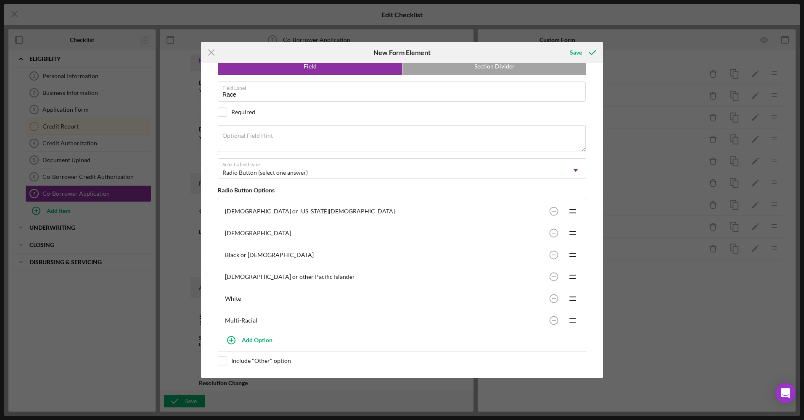
click at [233, 363] on div "Include "Other" option" at bounding box center [261, 361] width 60 height 7
checkbox input "true"
click at [583, 48] on icon "submit" at bounding box center [592, 52] width 21 height 21
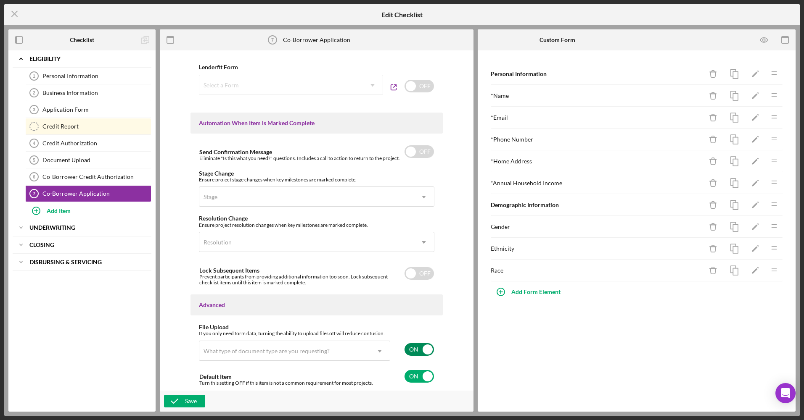
click at [414, 349] on input "checkbox" at bounding box center [418, 349] width 29 height 13
checkbox input "false"
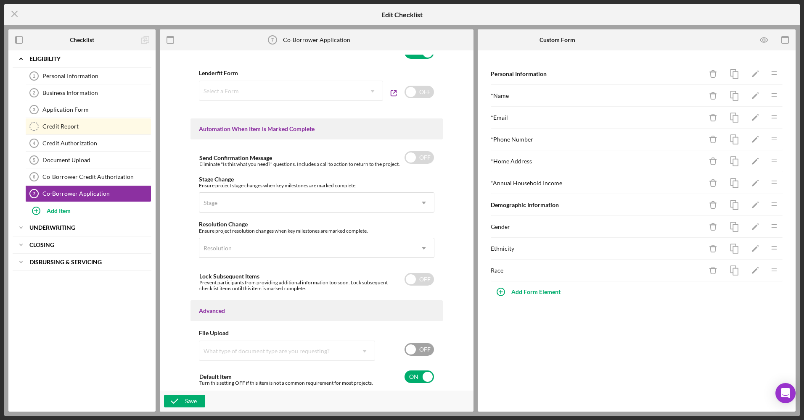
scroll to position [453, 0]
click at [201, 400] on button "Save" at bounding box center [184, 401] width 41 height 13
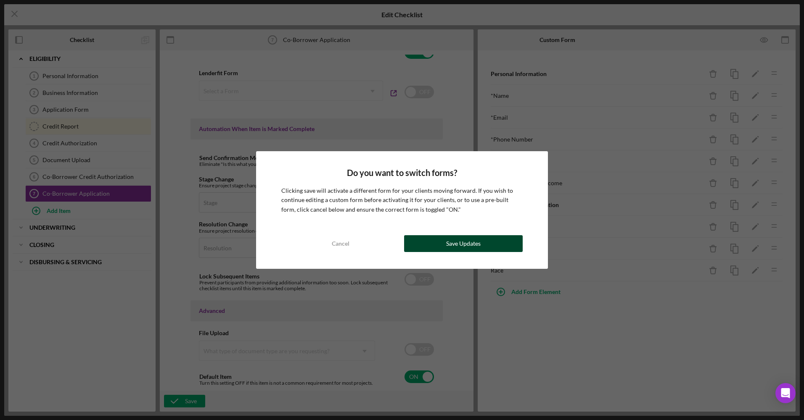
click at [464, 250] on div "Save Updates" at bounding box center [463, 243] width 34 height 17
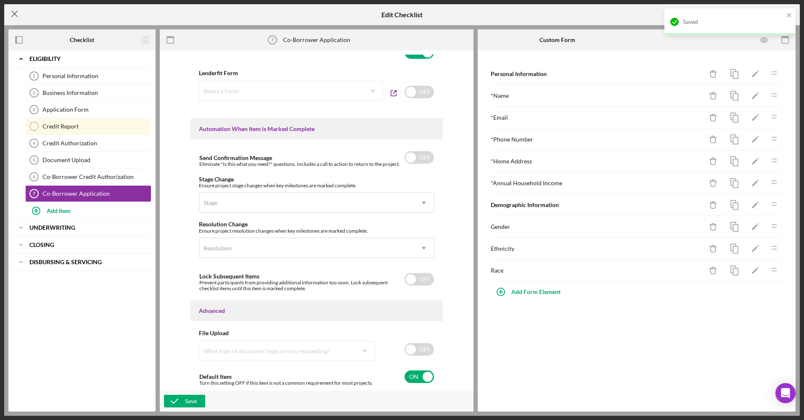
click at [13, 11] on icon "Icon/Menu Close" at bounding box center [14, 13] width 21 height 21
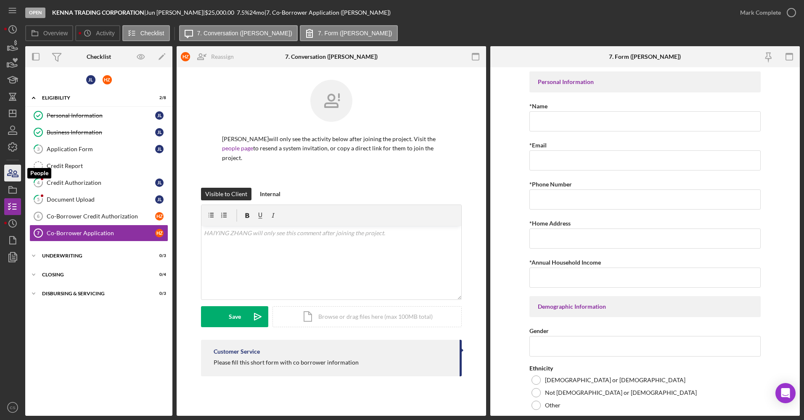
click at [8, 168] on icon "button" at bounding box center [12, 173] width 21 height 21
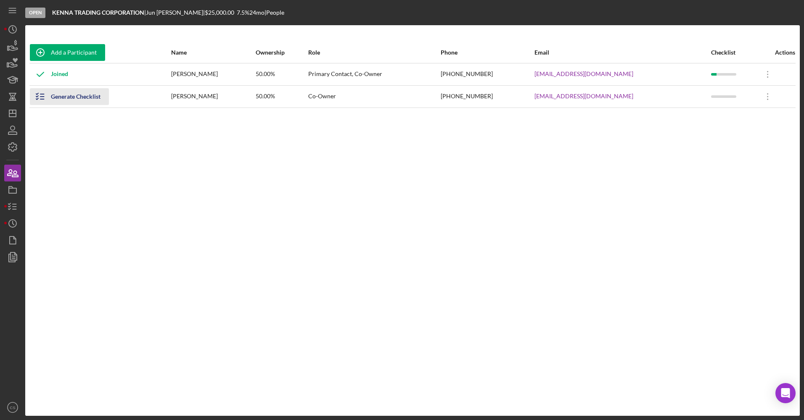
click at [60, 100] on div "Generate Checklist" at bounding box center [76, 96] width 50 height 17
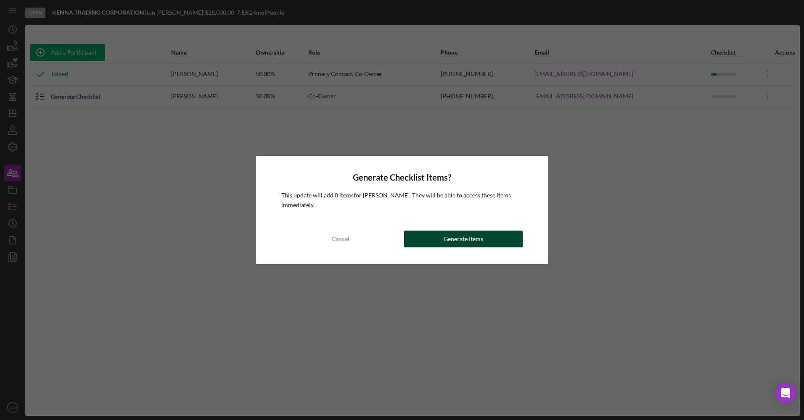
click at [441, 239] on button "Generate Items" at bounding box center [463, 239] width 119 height 17
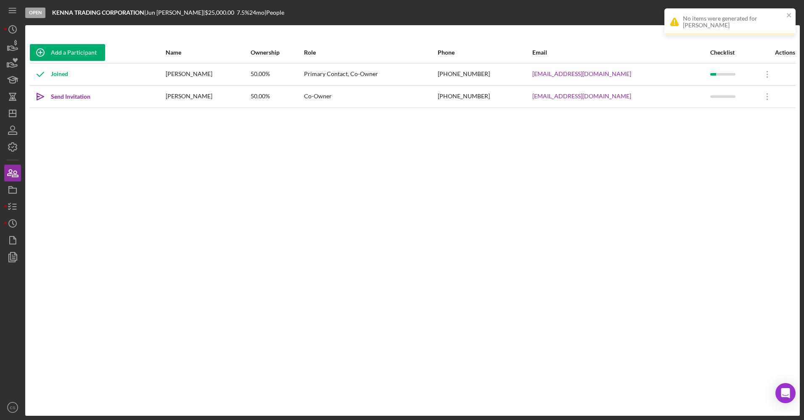
click at [72, 101] on div "Send Invitation" at bounding box center [71, 96] width 40 height 17
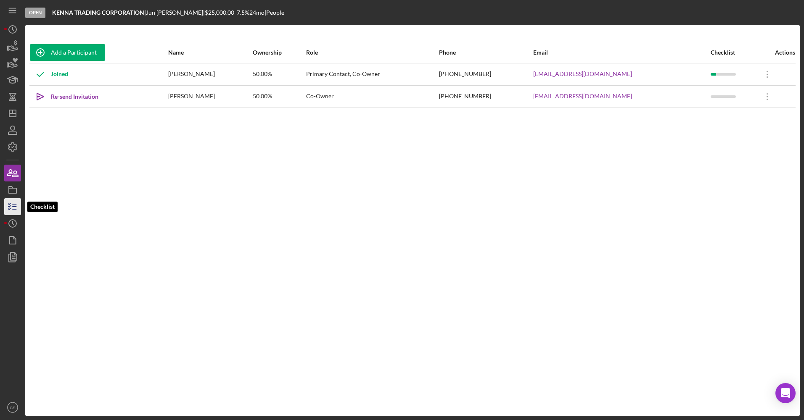
click at [7, 198] on icon "button" at bounding box center [12, 206] width 21 height 21
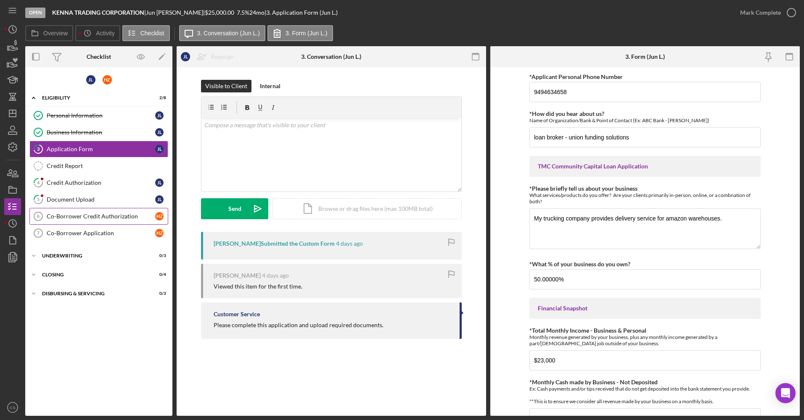
click at [109, 222] on link "Co-Borrower Credit Authorization 6 Co-Borrower Credit Authorization H Z" at bounding box center [98, 216] width 139 height 17
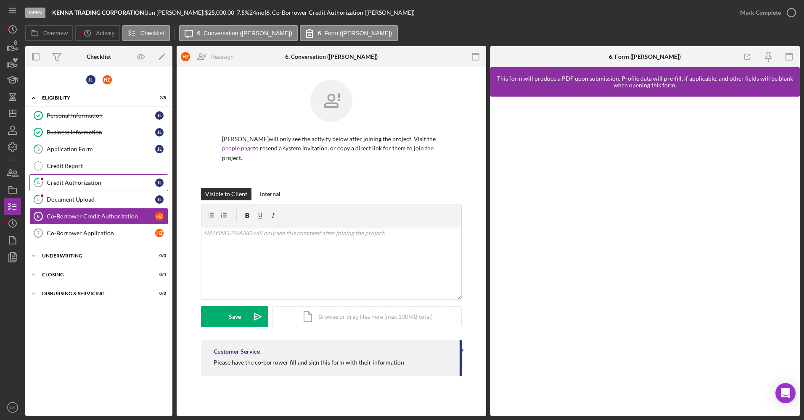
click at [68, 186] on div "Credit Authorization" at bounding box center [101, 182] width 108 height 7
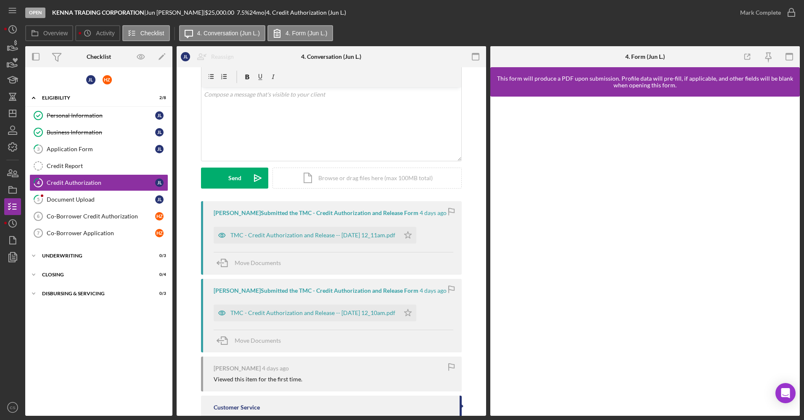
scroll to position [42, 0]
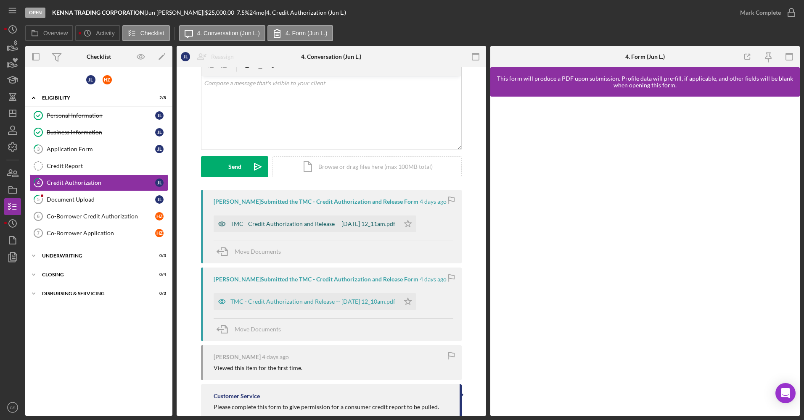
click at [299, 227] on div "TMC - Credit Authorization and Release -- [DATE] 12_11am.pdf" at bounding box center [312, 224] width 165 height 7
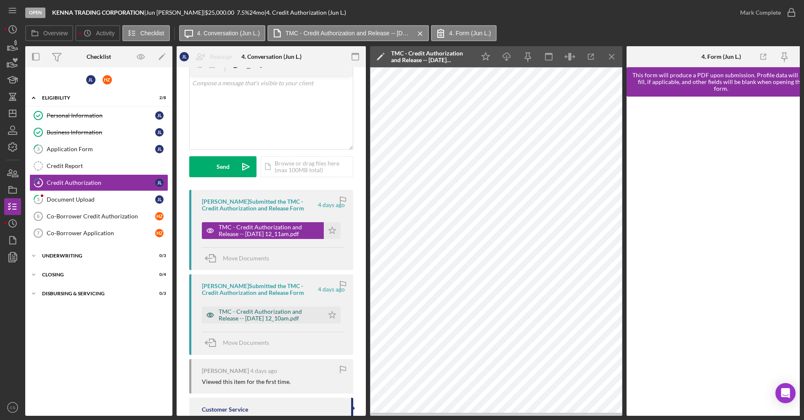
click at [269, 318] on div "TMC - Credit Authorization and Release -- [DATE] 12_10am.pdf" at bounding box center [269, 315] width 101 height 13
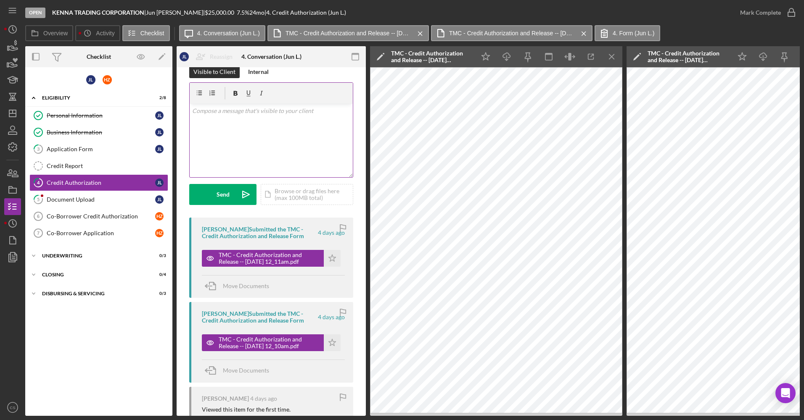
scroll to position [0, 0]
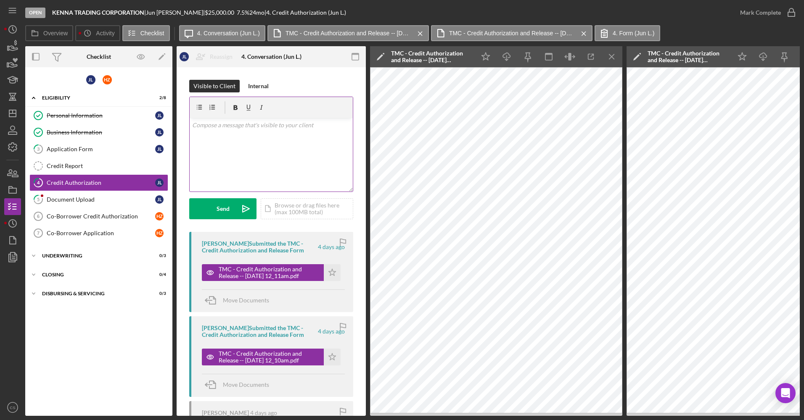
click at [276, 160] on div "v Color teal Color pink Remove color Add row above Add row below Add column bef…" at bounding box center [271, 155] width 163 height 74
click at [243, 205] on icon "Icon/icon-invite-send" at bounding box center [245, 208] width 21 height 21
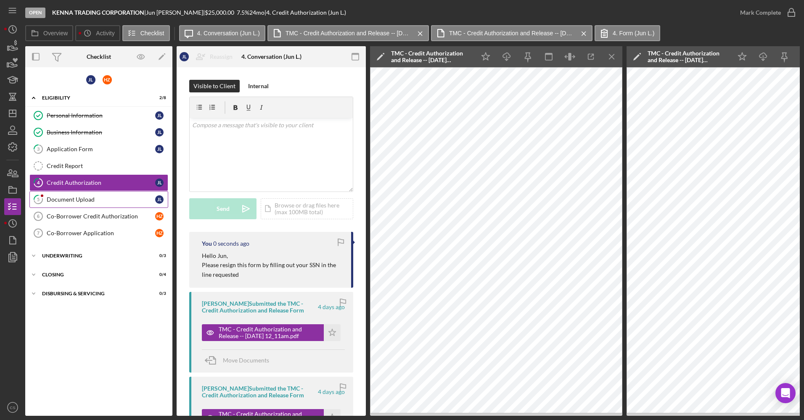
click at [142, 205] on link "5 Document Upload [PERSON_NAME]" at bounding box center [98, 199] width 139 height 17
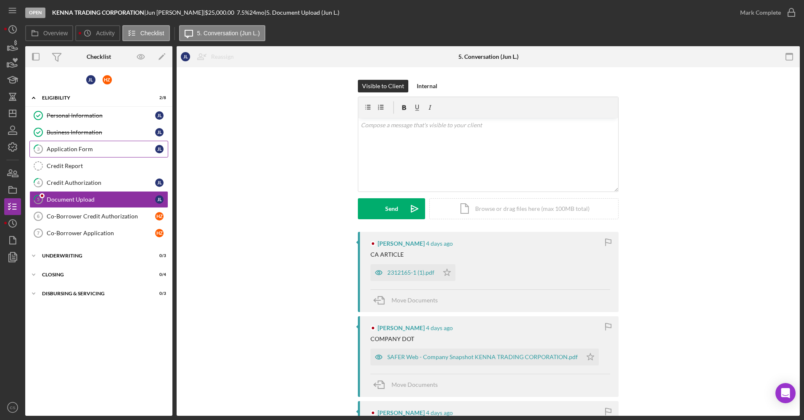
click at [127, 147] on div "Application Form" at bounding box center [101, 149] width 108 height 7
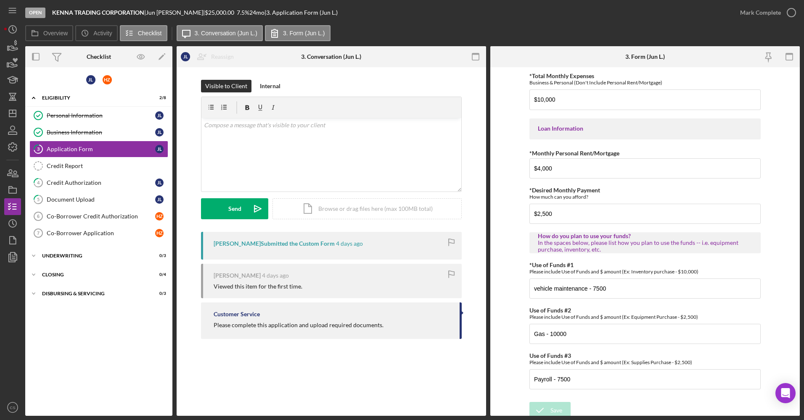
scroll to position [375, 0]
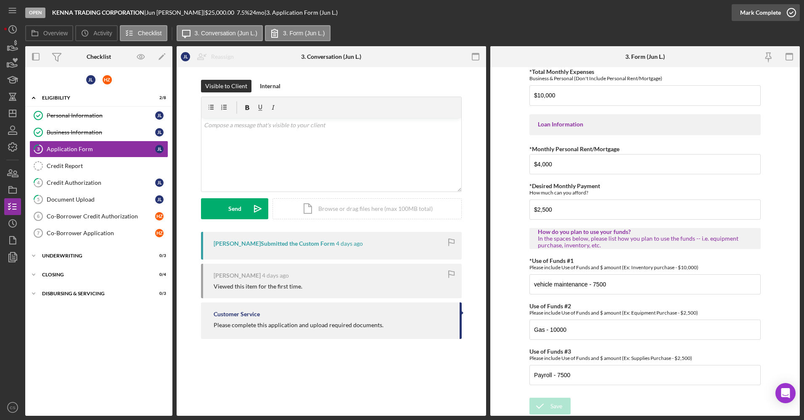
click at [759, 13] on div "Mark Complete" at bounding box center [760, 12] width 41 height 17
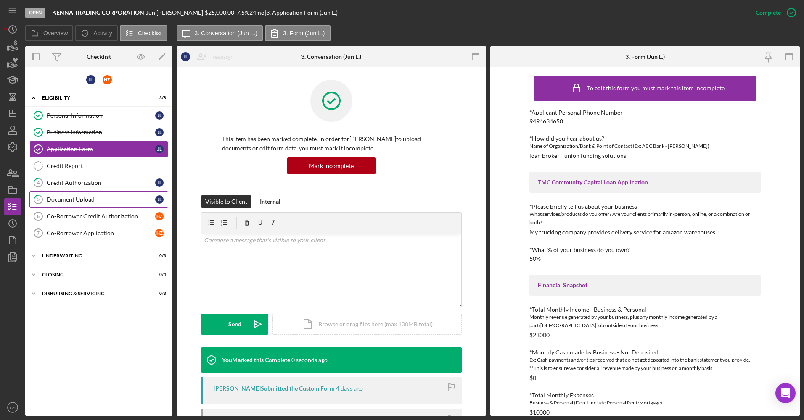
click at [123, 195] on link "5 Document Upload [PERSON_NAME]" at bounding box center [98, 199] width 139 height 17
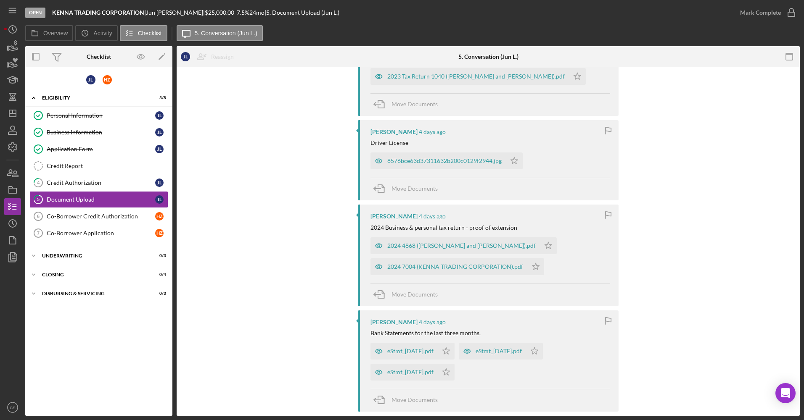
scroll to position [630, 0]
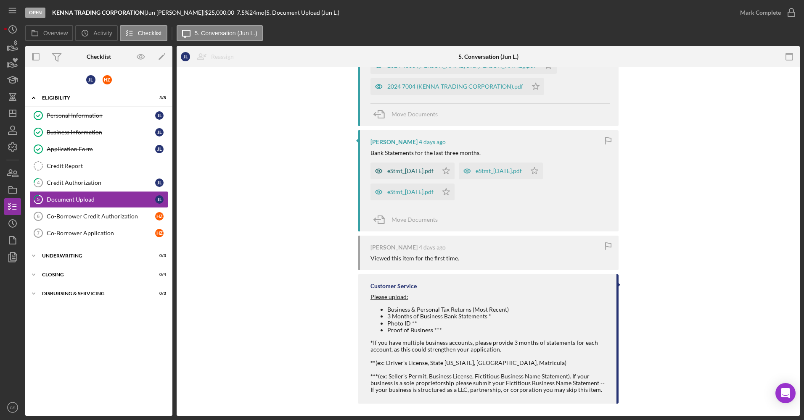
click at [411, 170] on div "eStmt_[DATE].pdf" at bounding box center [410, 171] width 46 height 7
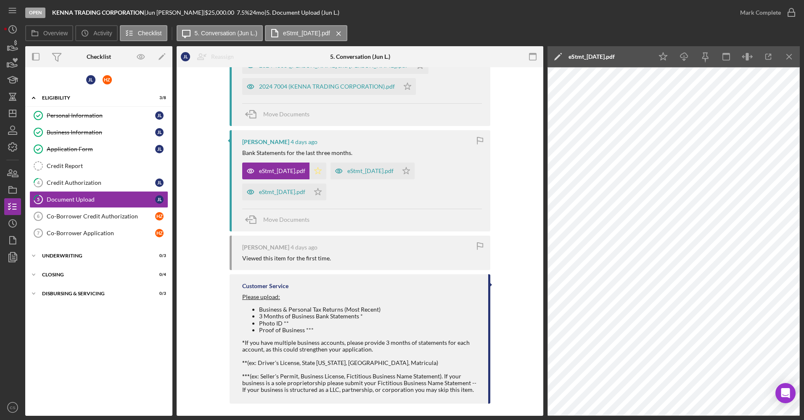
click at [326, 168] on icon "Icon/Star" at bounding box center [317, 171] width 17 height 17
click at [359, 168] on div "eStmt_[DATE].pdf" at bounding box center [370, 171] width 46 height 7
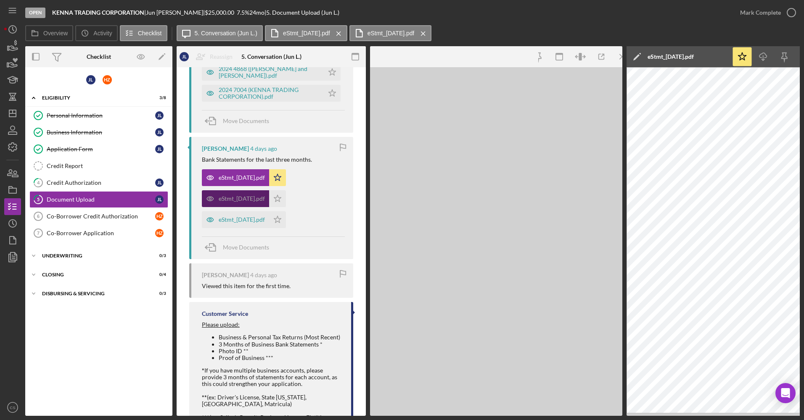
scroll to position [637, 0]
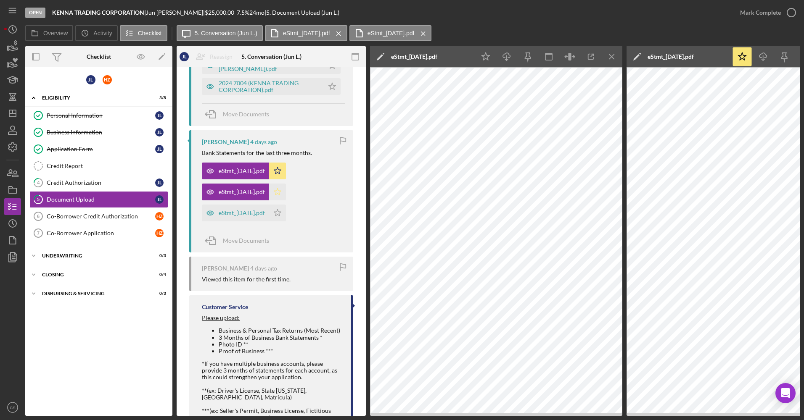
click at [286, 193] on icon "Icon/Star" at bounding box center [277, 192] width 17 height 17
click at [261, 207] on div "eStmt_[DATE].pdf" at bounding box center [235, 213] width 67 height 17
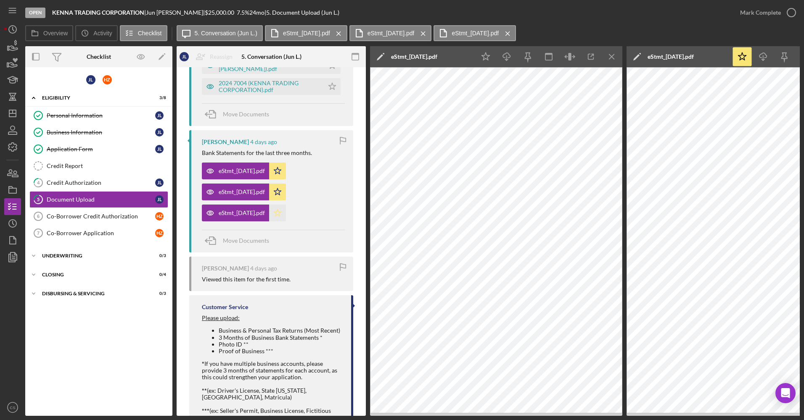
click at [283, 211] on icon "Icon/Star" at bounding box center [277, 213] width 17 height 17
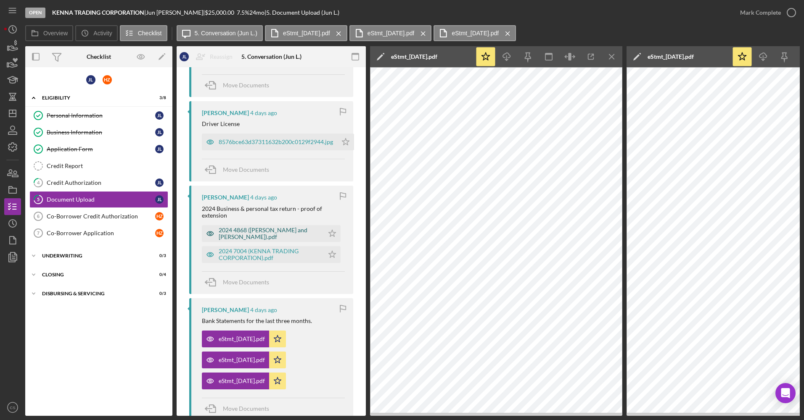
click at [258, 234] on div "2024 4868 ([PERSON_NAME] and [PERSON_NAME]).pdf" at bounding box center [269, 233] width 101 height 13
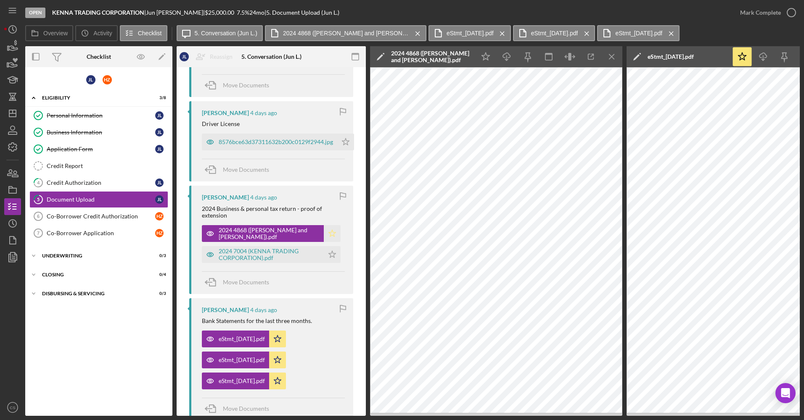
click at [324, 240] on icon "Icon/Star" at bounding box center [332, 233] width 17 height 17
click at [285, 257] on div "2024 7004 (KENNA TRADING CORPORATION).pdf" at bounding box center [269, 254] width 101 height 13
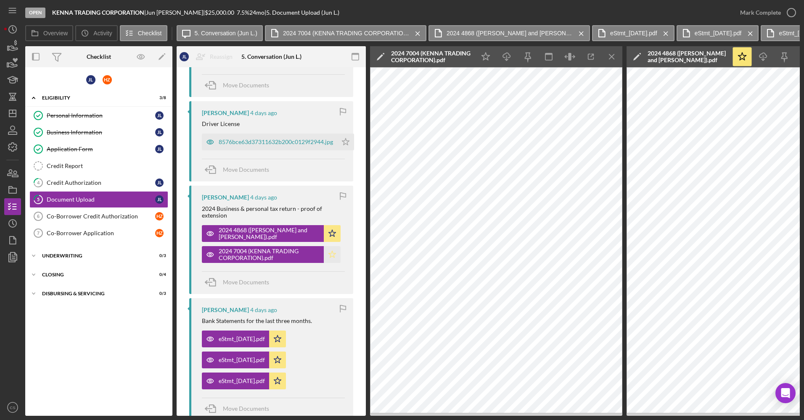
click at [324, 256] on icon "Icon/Star" at bounding box center [332, 254] width 17 height 17
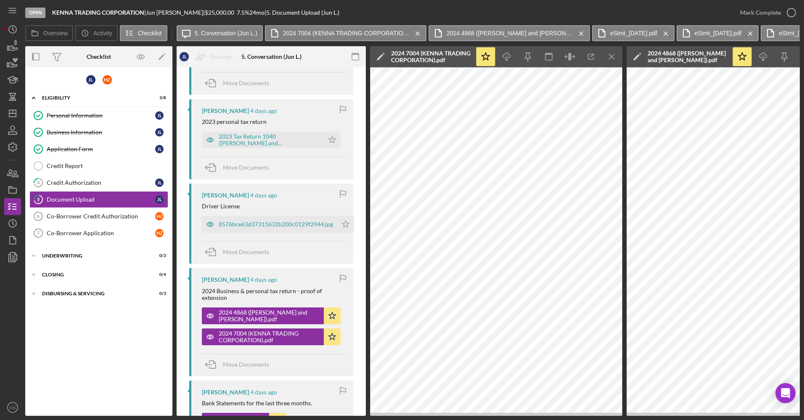
scroll to position [385, 0]
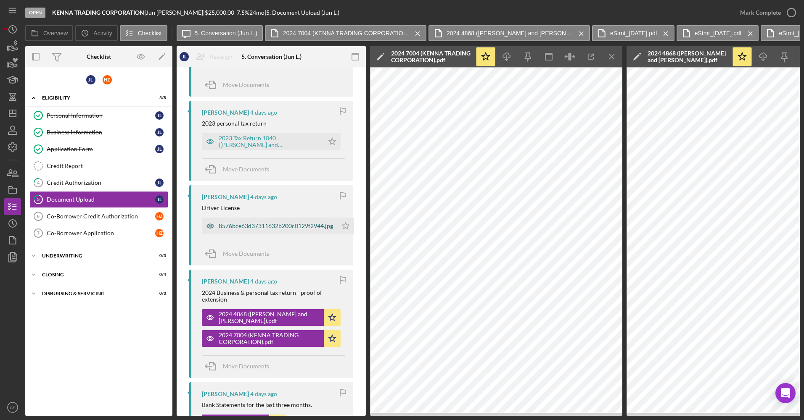
click at [259, 219] on div "8576bce63d37311632b200c0129f2944.jpg" at bounding box center [269, 226] width 135 height 17
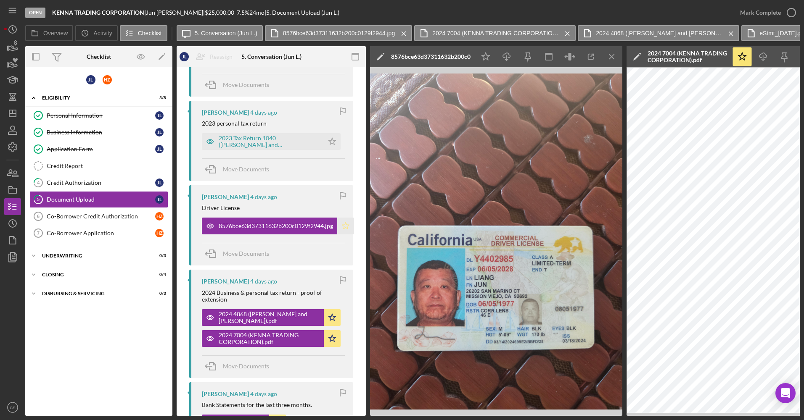
click at [342, 221] on icon "Icon/Star" at bounding box center [345, 226] width 17 height 17
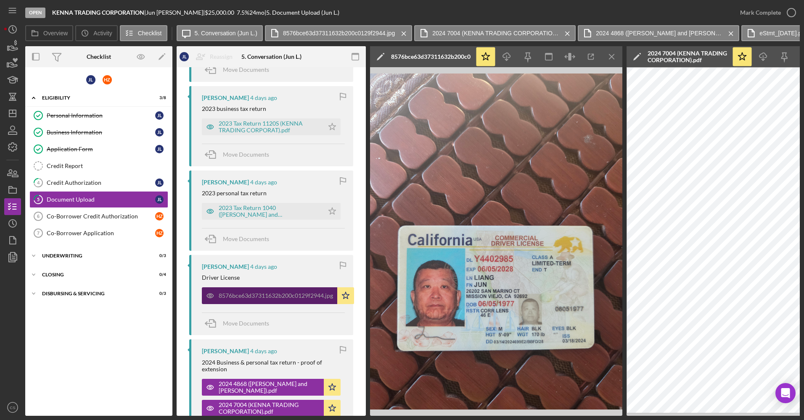
scroll to position [259, 0]
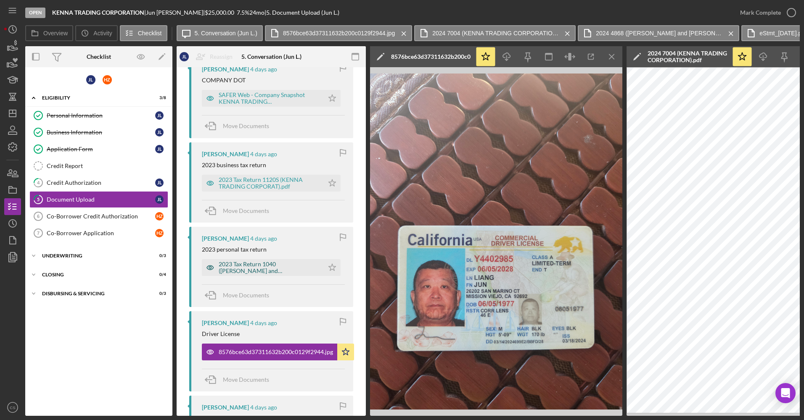
click at [257, 262] on div "2023 Tax Return 1040 ([PERSON_NAME] and [PERSON_NAME]).pdf" at bounding box center [269, 267] width 101 height 13
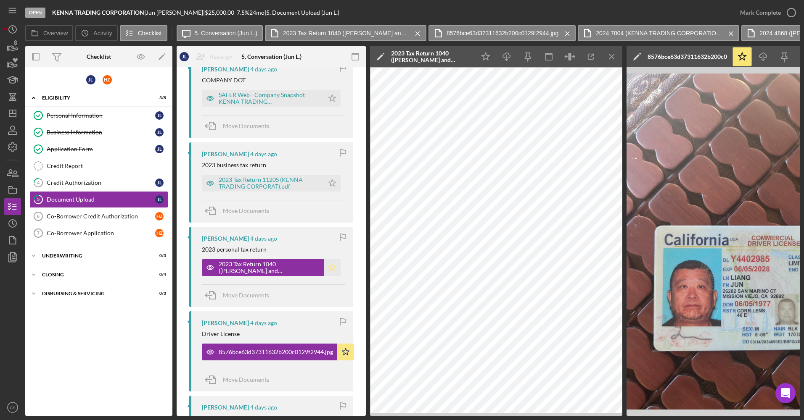
click at [334, 269] on icon "Icon/Star" at bounding box center [332, 267] width 17 height 17
drag, startPoint x: 282, startPoint y: 185, endPoint x: 325, endPoint y: 186, distance: 42.5
click at [283, 185] on div "2023 Tax Return 1120S (KENNA TRADING CORPORAT).pdf" at bounding box center [269, 183] width 101 height 13
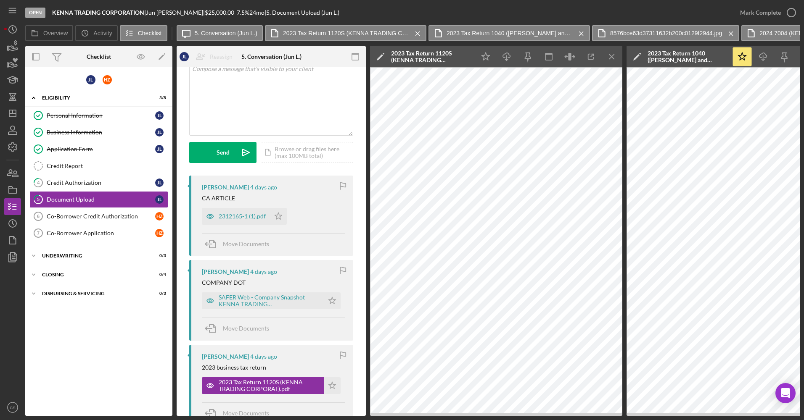
scroll to position [175, 0]
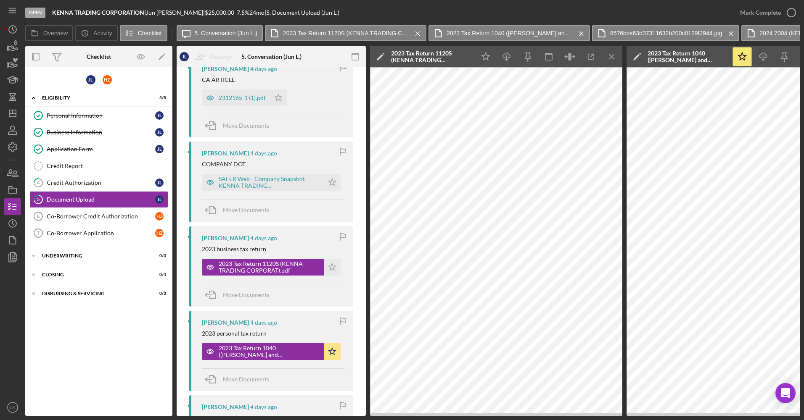
click at [329, 276] on div "[PERSON_NAME] [DATE] 2023 business tax return 2023 Tax Return 1120S (KENNA TRAD…" at bounding box center [271, 267] width 164 height 80
click at [330, 271] on icon "Icon/Star" at bounding box center [332, 267] width 17 height 17
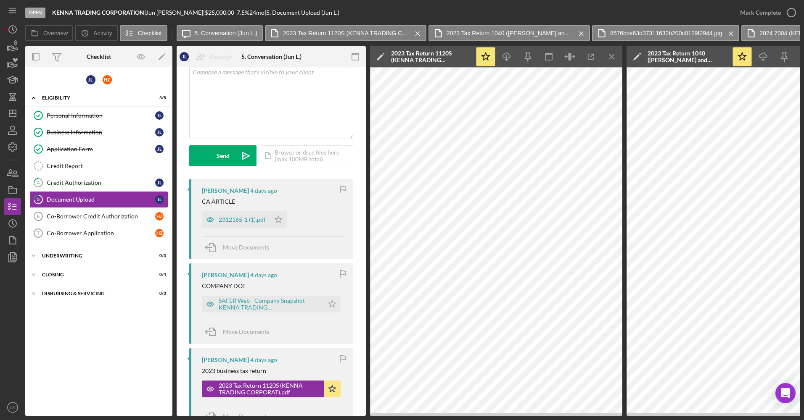
scroll to position [49, 0]
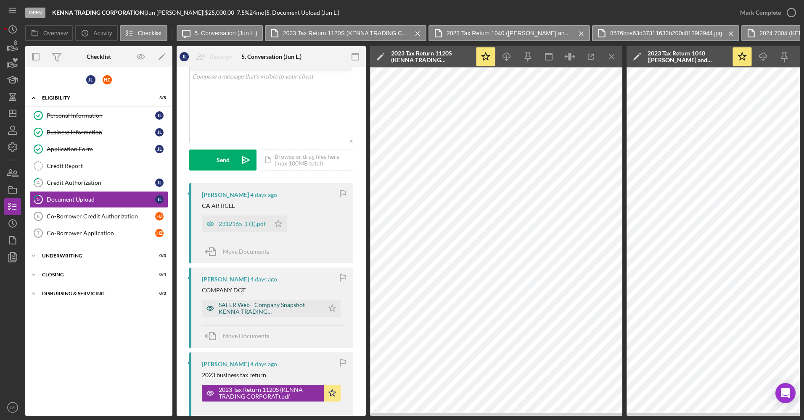
click at [264, 308] on div "SAFER Web - Company Snapshot KENNA TRADING CORPORATION.pdf" at bounding box center [269, 308] width 101 height 13
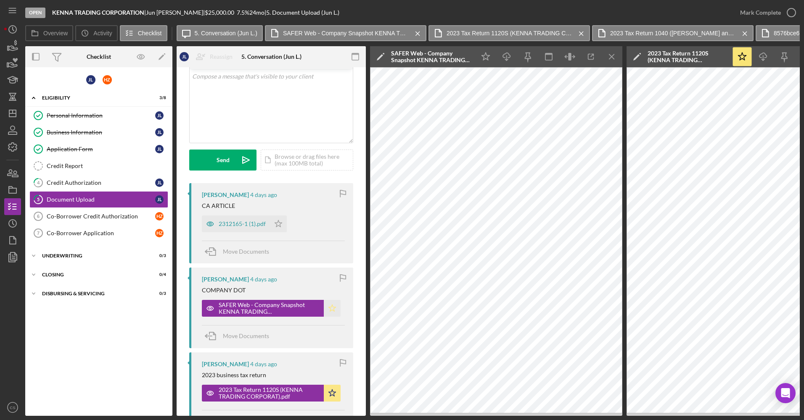
click at [328, 310] on icon "Icon/Star" at bounding box center [332, 308] width 17 height 17
click at [240, 221] on div "2312165-1 (1).pdf" at bounding box center [242, 224] width 47 height 7
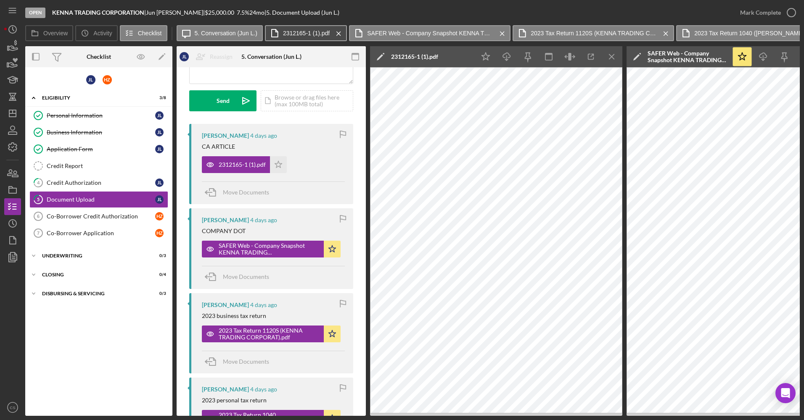
scroll to position [175, 0]
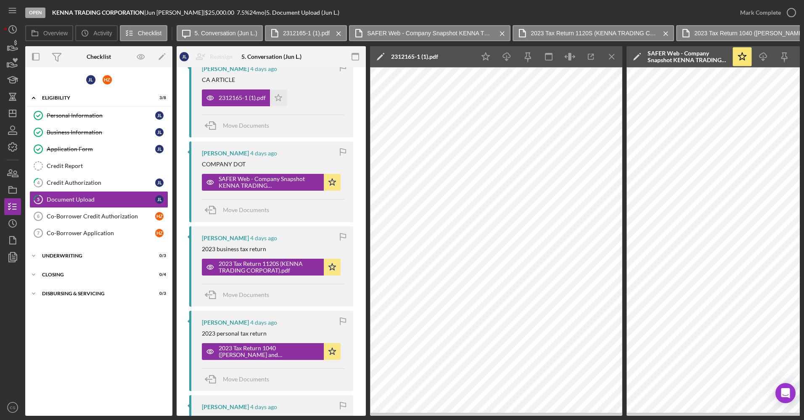
click at [366, 220] on div "Overview Internal Workflow Stage Open Icon/Dropdown Arrow Archive (can unarchiv…" at bounding box center [412, 231] width 774 height 370
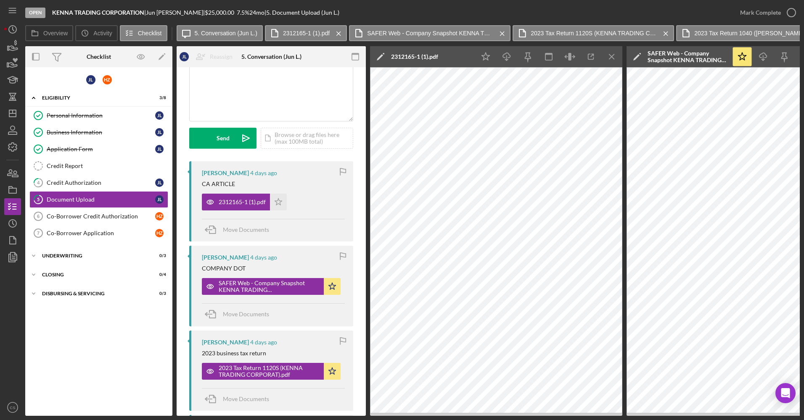
scroll to position [0, 0]
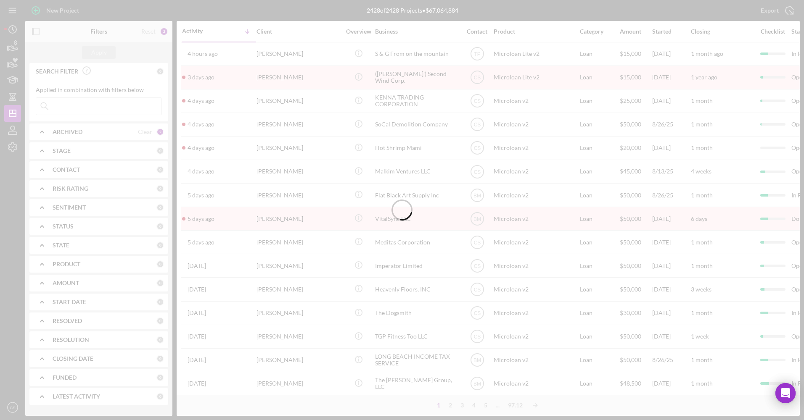
click at [15, 152] on div at bounding box center [402, 210] width 804 height 420
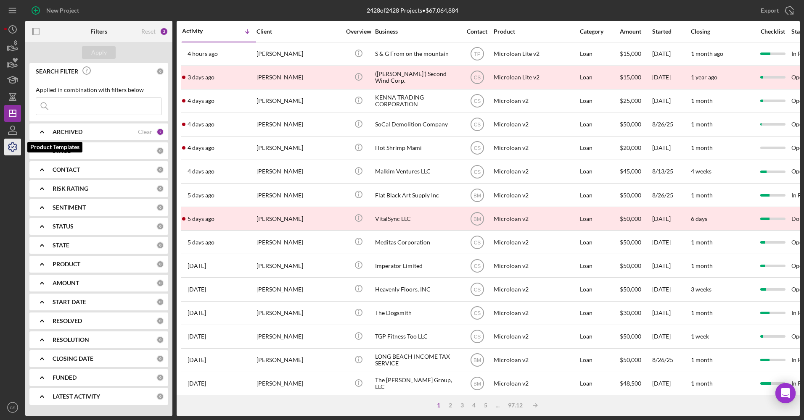
click at [15, 152] on icon "button" at bounding box center [12, 147] width 21 height 21
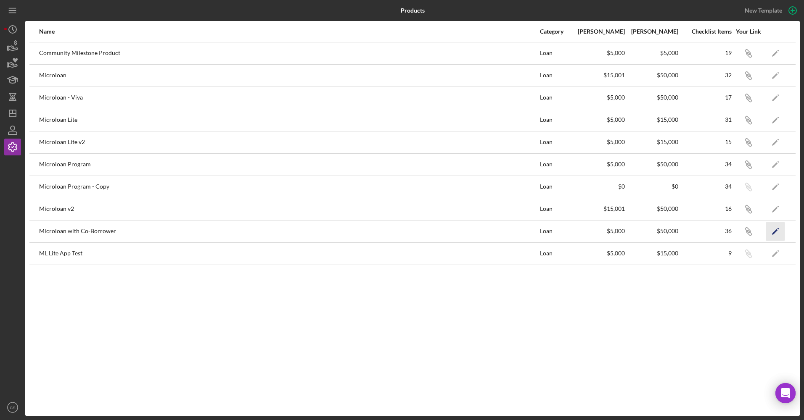
click at [774, 227] on icon "Icon/Edit" at bounding box center [775, 231] width 19 height 19
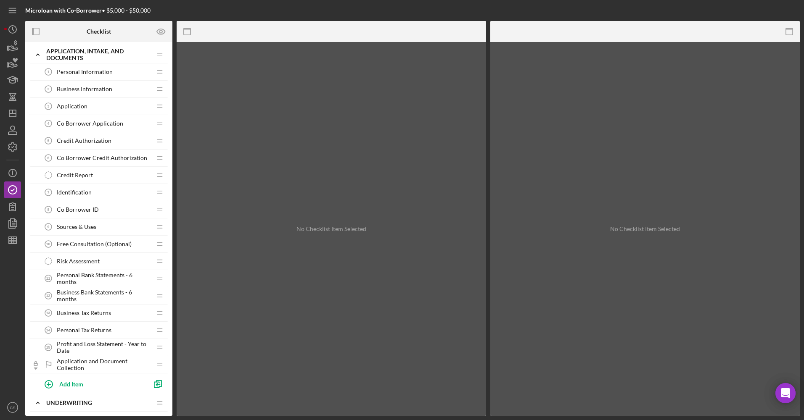
click at [94, 128] on div "Co Borrower Application 4 Co Borrower Application" at bounding box center [95, 123] width 111 height 17
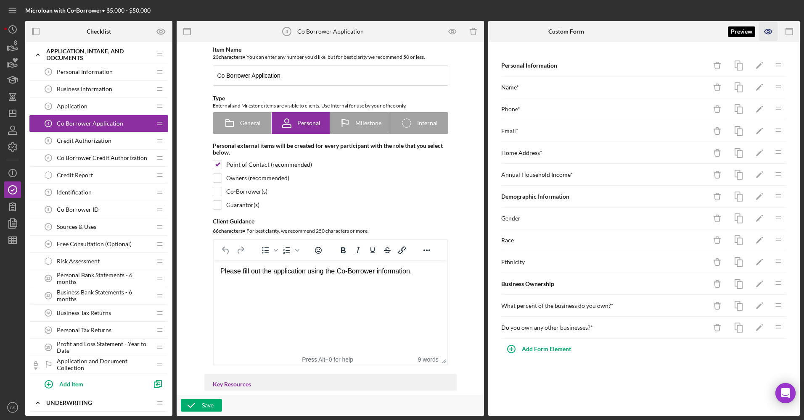
click at [770, 29] on icon "button" at bounding box center [768, 31] width 19 height 19
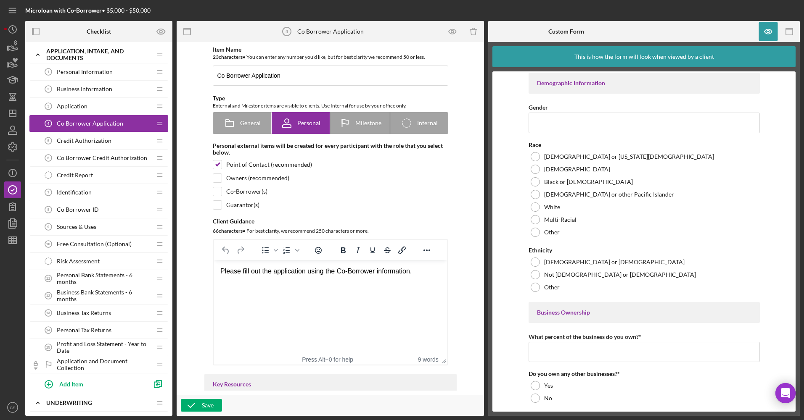
scroll to position [233, 0]
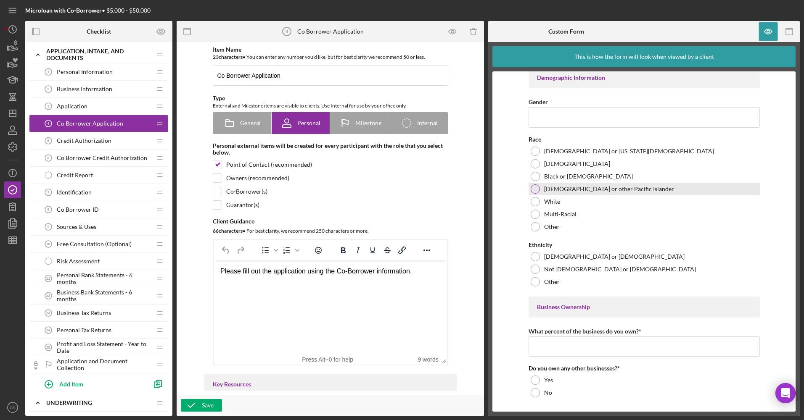
click at [578, 188] on label "[DEMOGRAPHIC_DATA] or other Pacific Islander" at bounding box center [609, 189] width 130 height 7
copy label "[DEMOGRAPHIC_DATA] or other Pacific Islander"
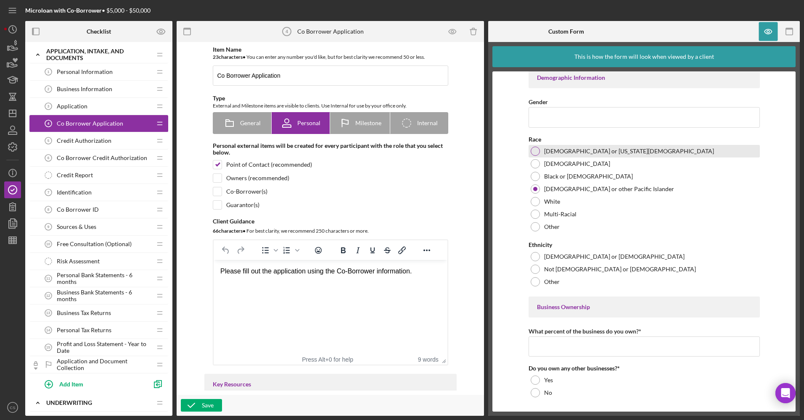
click at [572, 152] on label "[DEMOGRAPHIC_DATA] or [US_STATE][DEMOGRAPHIC_DATA]" at bounding box center [629, 151] width 170 height 7
copy label "[DEMOGRAPHIC_DATA] or [US_STATE][DEMOGRAPHIC_DATA]"
